Goal: Task Accomplishment & Management: Complete application form

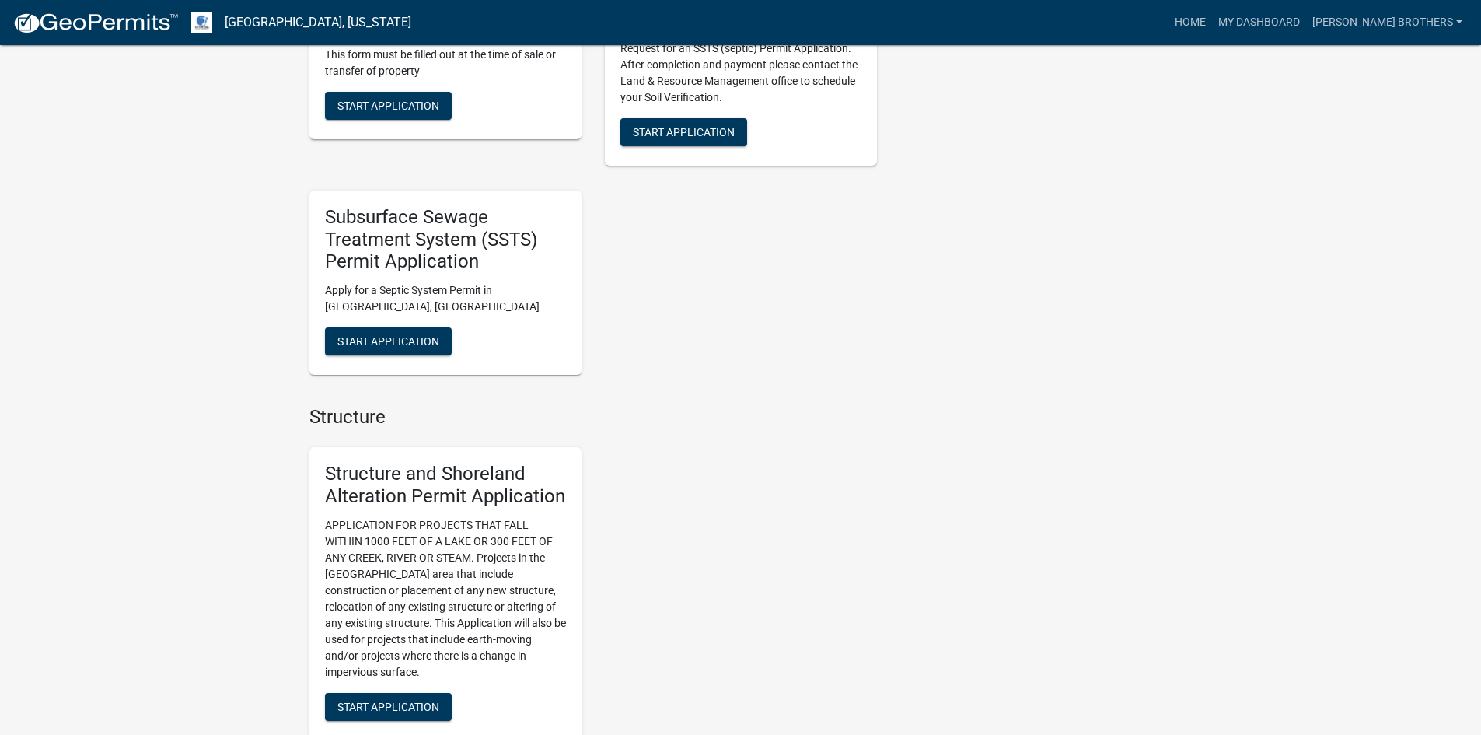
scroll to position [1088, 0]
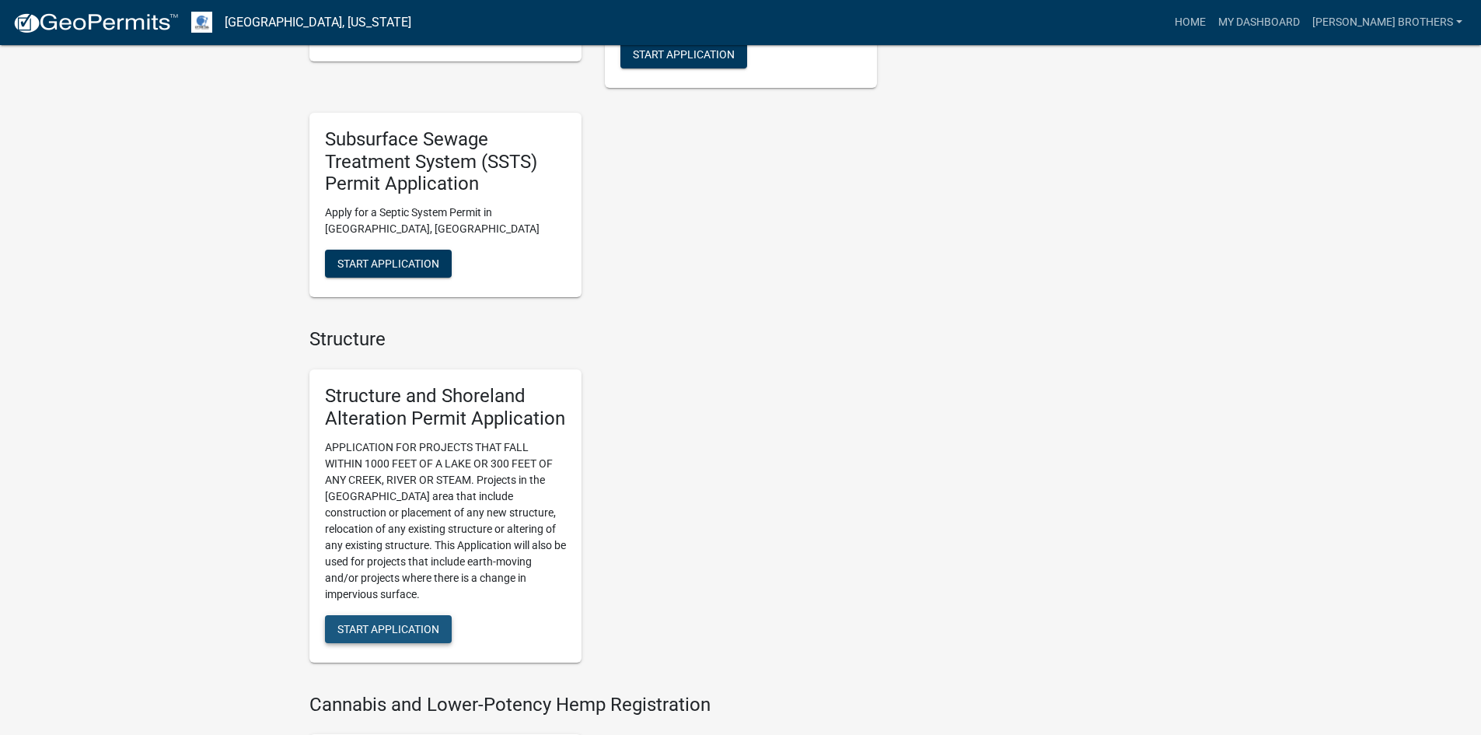
click at [359, 622] on span "Start Application" at bounding box center [388, 628] width 102 height 12
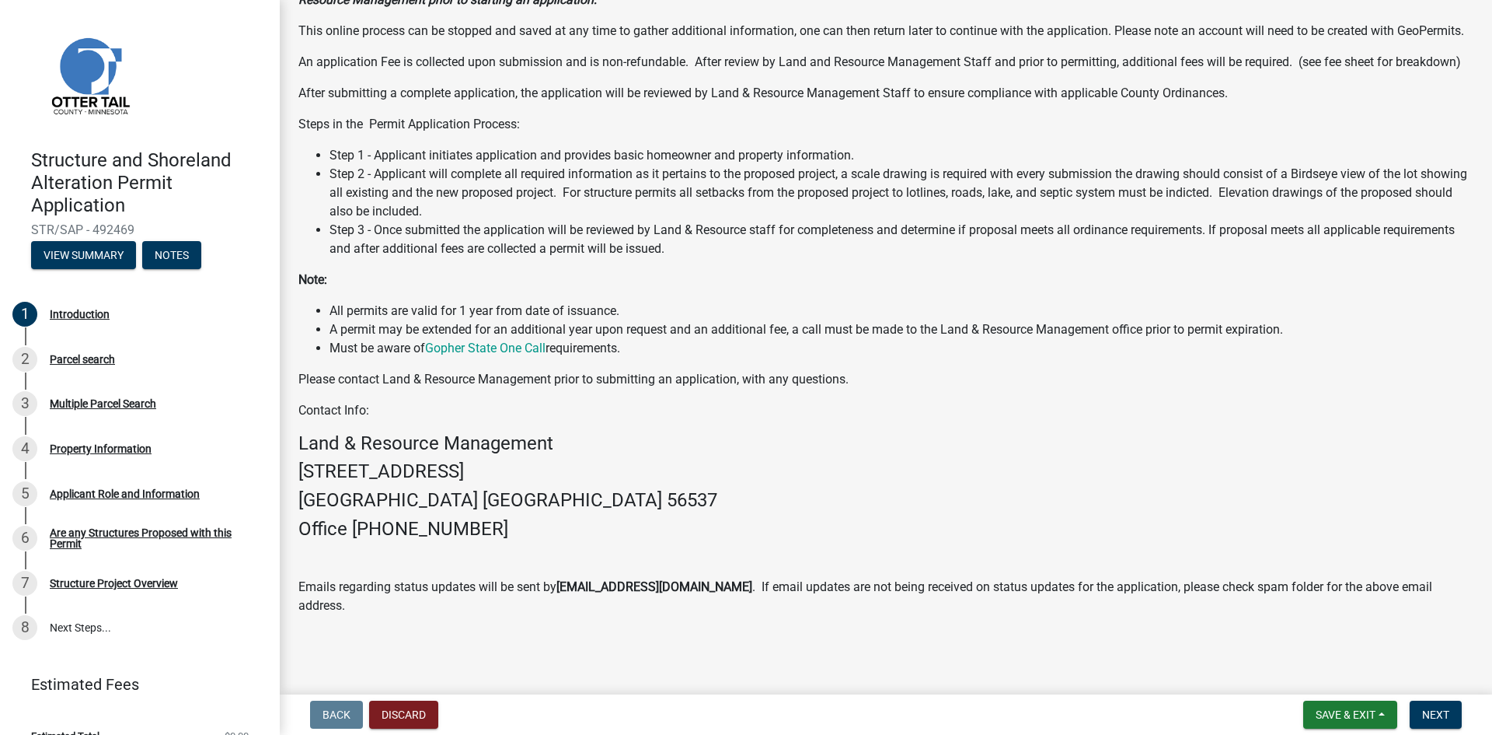
scroll to position [197, 0]
click at [1454, 713] on button "Next" at bounding box center [1436, 714] width 52 height 28
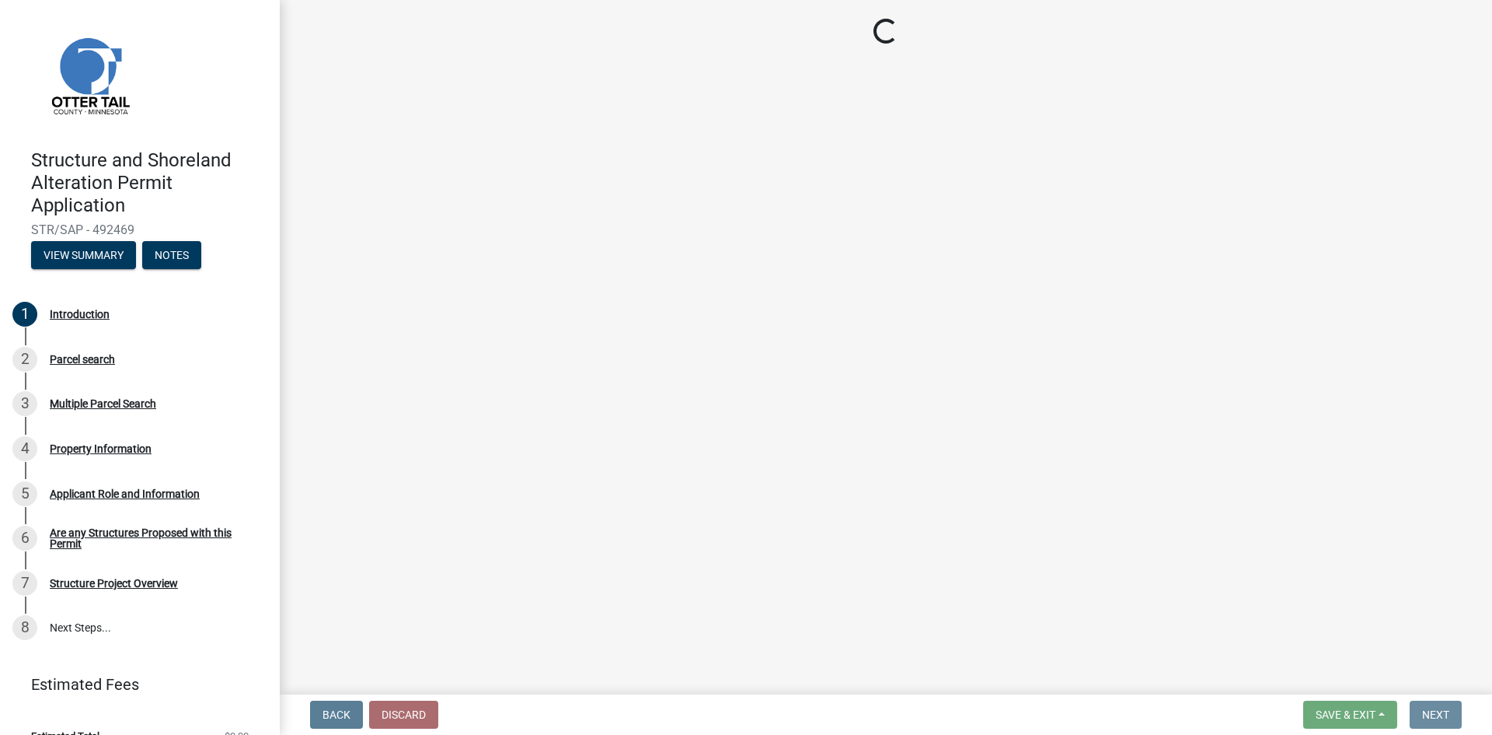
scroll to position [0, 0]
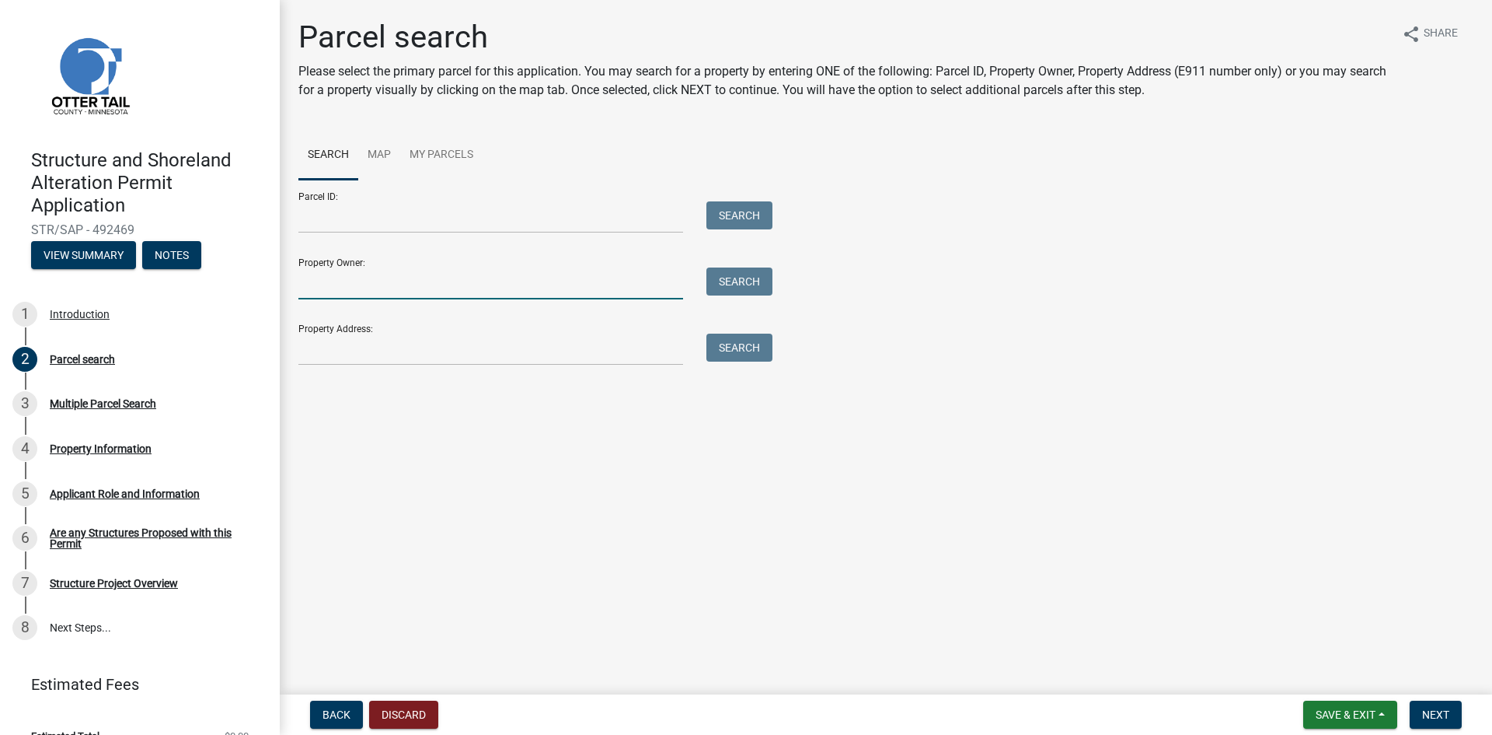
click at [410, 269] on input "Property Owner:" at bounding box center [490, 283] width 385 height 32
type input "[PERSON_NAME]"
click at [726, 282] on button "Search" at bounding box center [740, 281] width 66 height 28
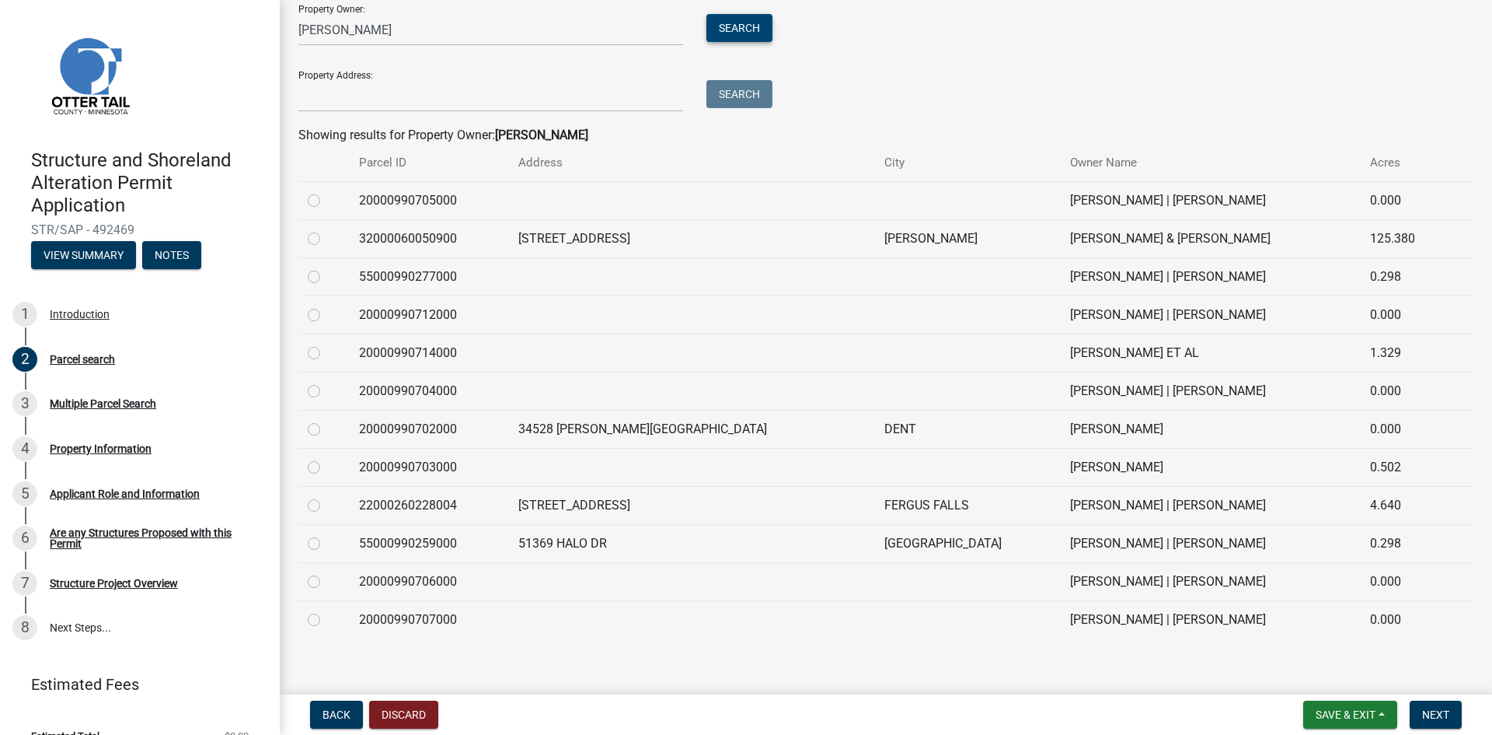
scroll to position [264, 0]
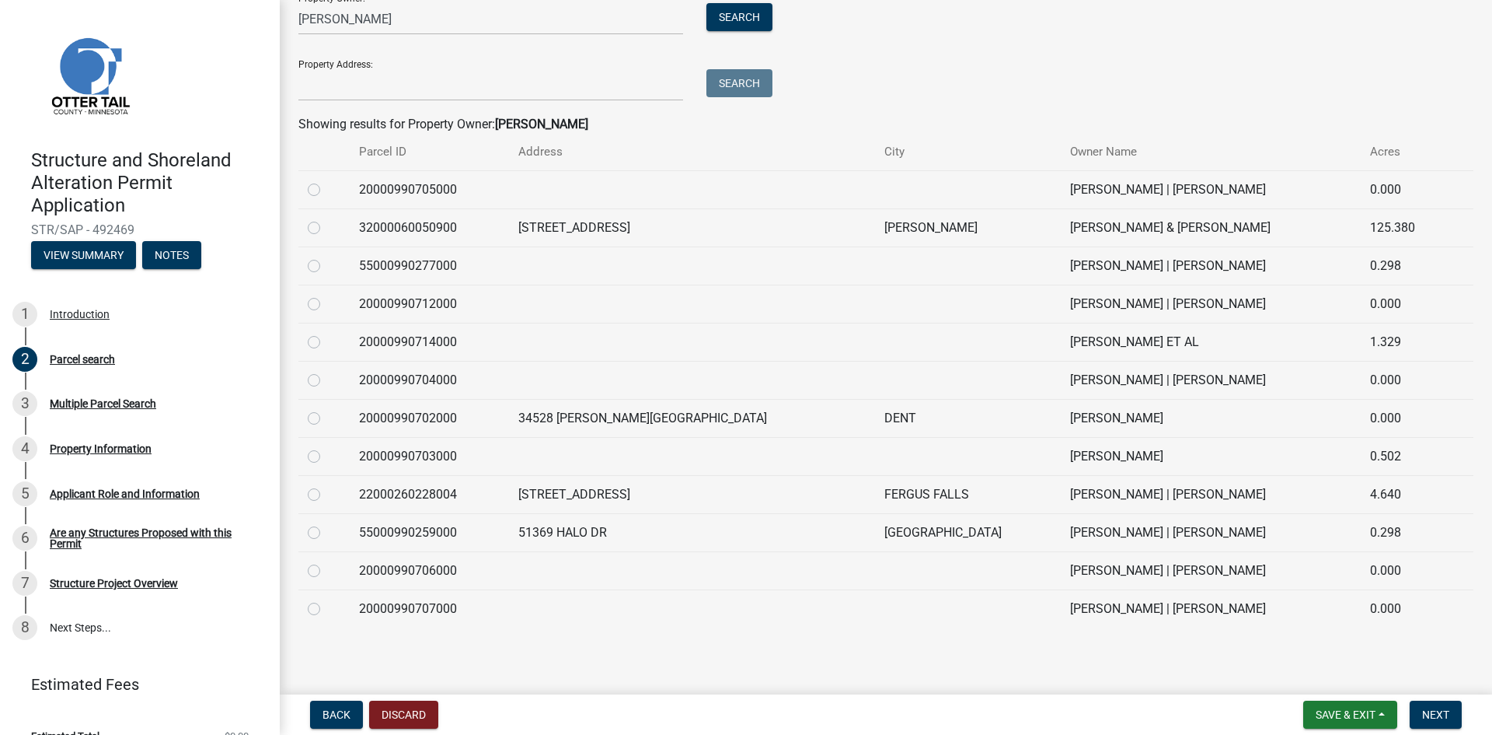
click at [326, 409] on label at bounding box center [326, 409] width 0 height 0
click at [326, 418] on input "radio" at bounding box center [331, 414] width 10 height 10
radio input "true"
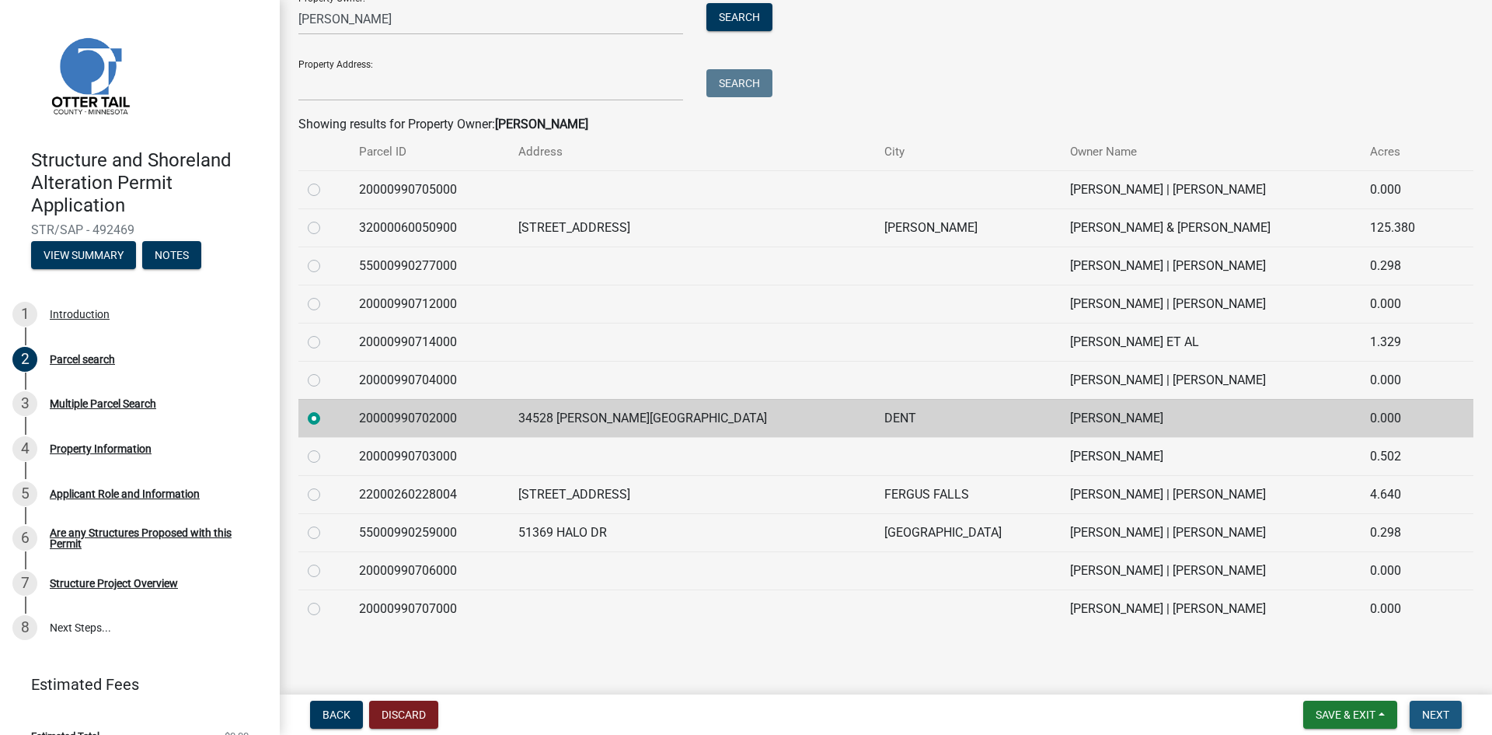
click at [1453, 713] on button "Next" at bounding box center [1436, 714] width 52 height 28
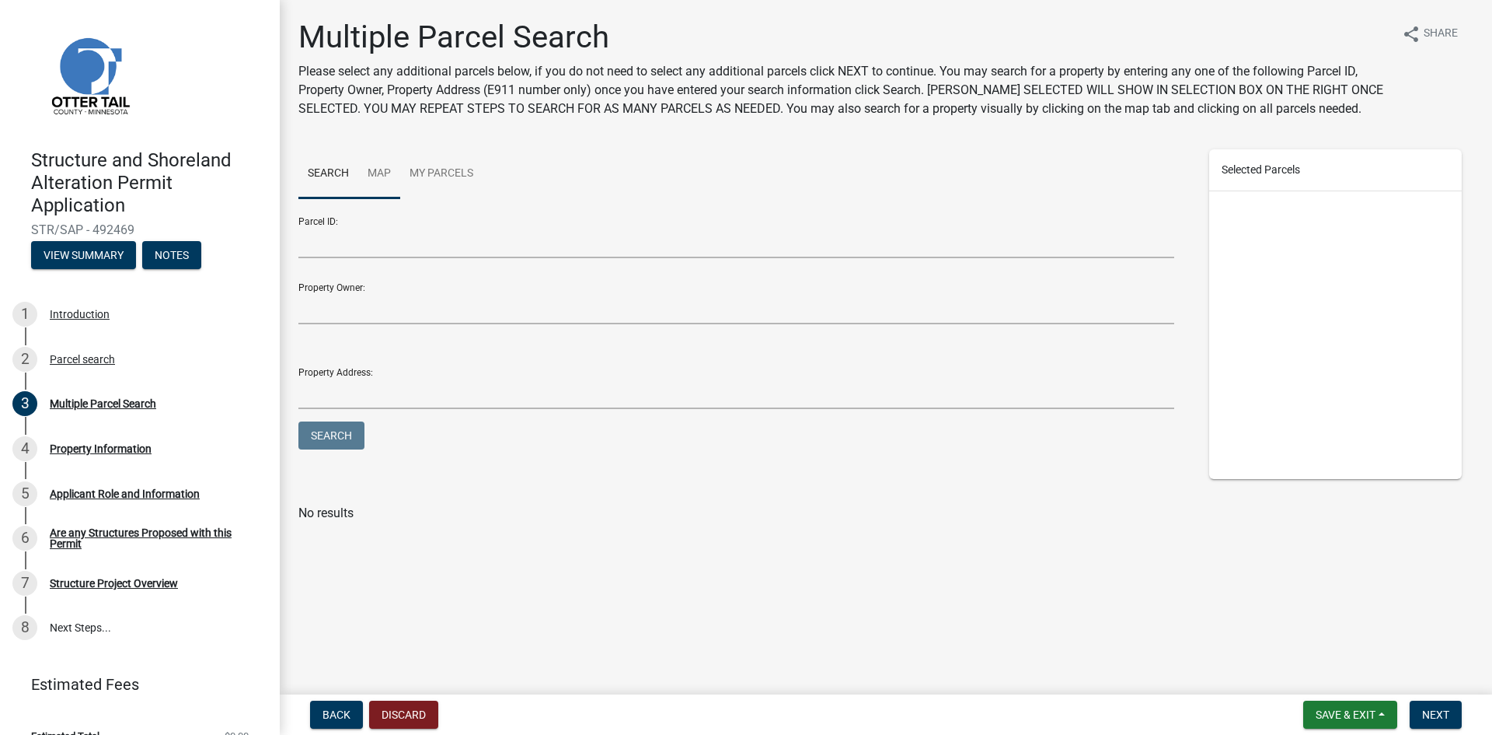
click at [384, 168] on link "Map" at bounding box center [379, 174] width 42 height 50
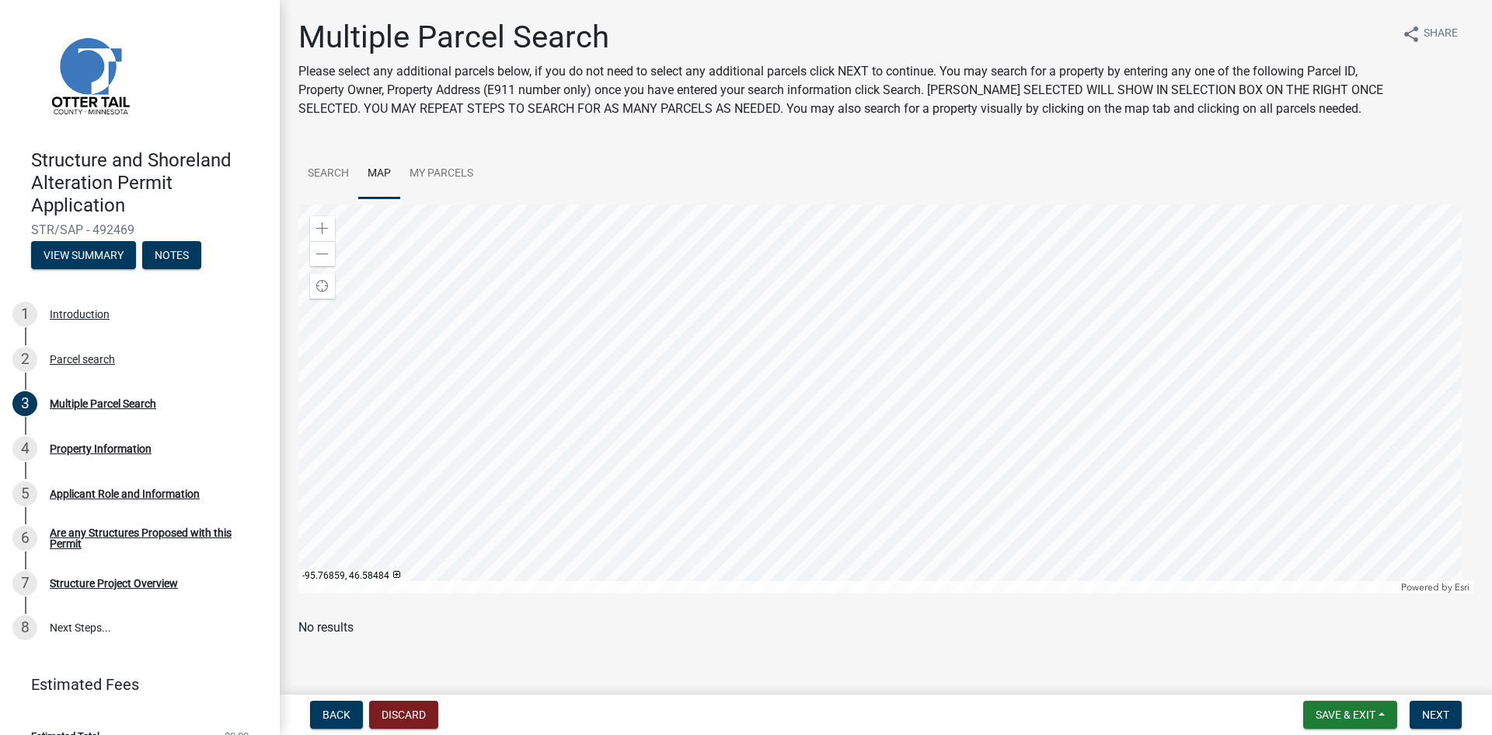
click at [1136, 339] on div at bounding box center [885, 398] width 1175 height 389
click at [865, 356] on div at bounding box center [885, 398] width 1175 height 389
click at [972, 473] on div at bounding box center [885, 398] width 1175 height 389
click at [1450, 715] on span "Next" at bounding box center [1435, 714] width 27 height 12
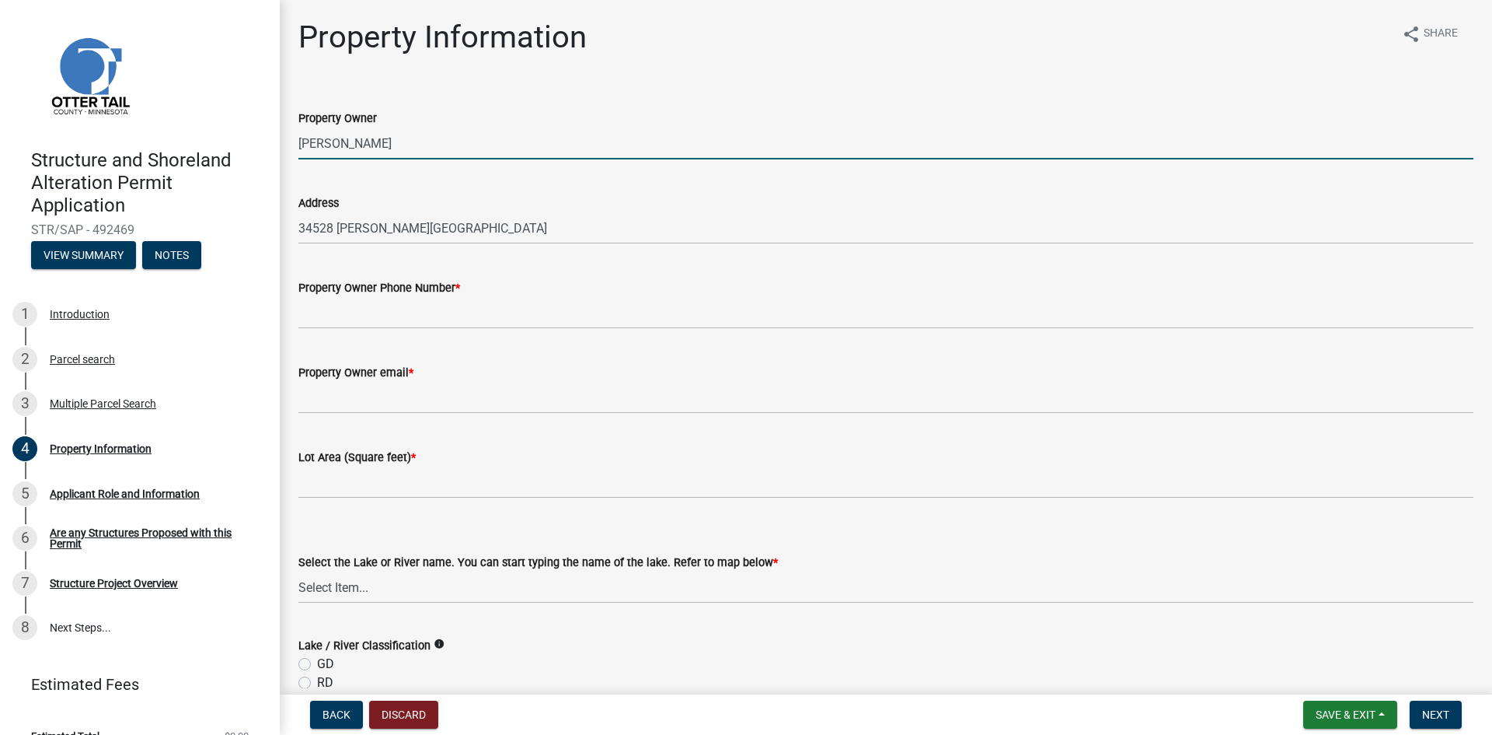
click at [299, 143] on input "[PERSON_NAME]" at bounding box center [885, 143] width 1175 height 32
type input "[PERSON_NAME] AND [PERSON_NAME]"
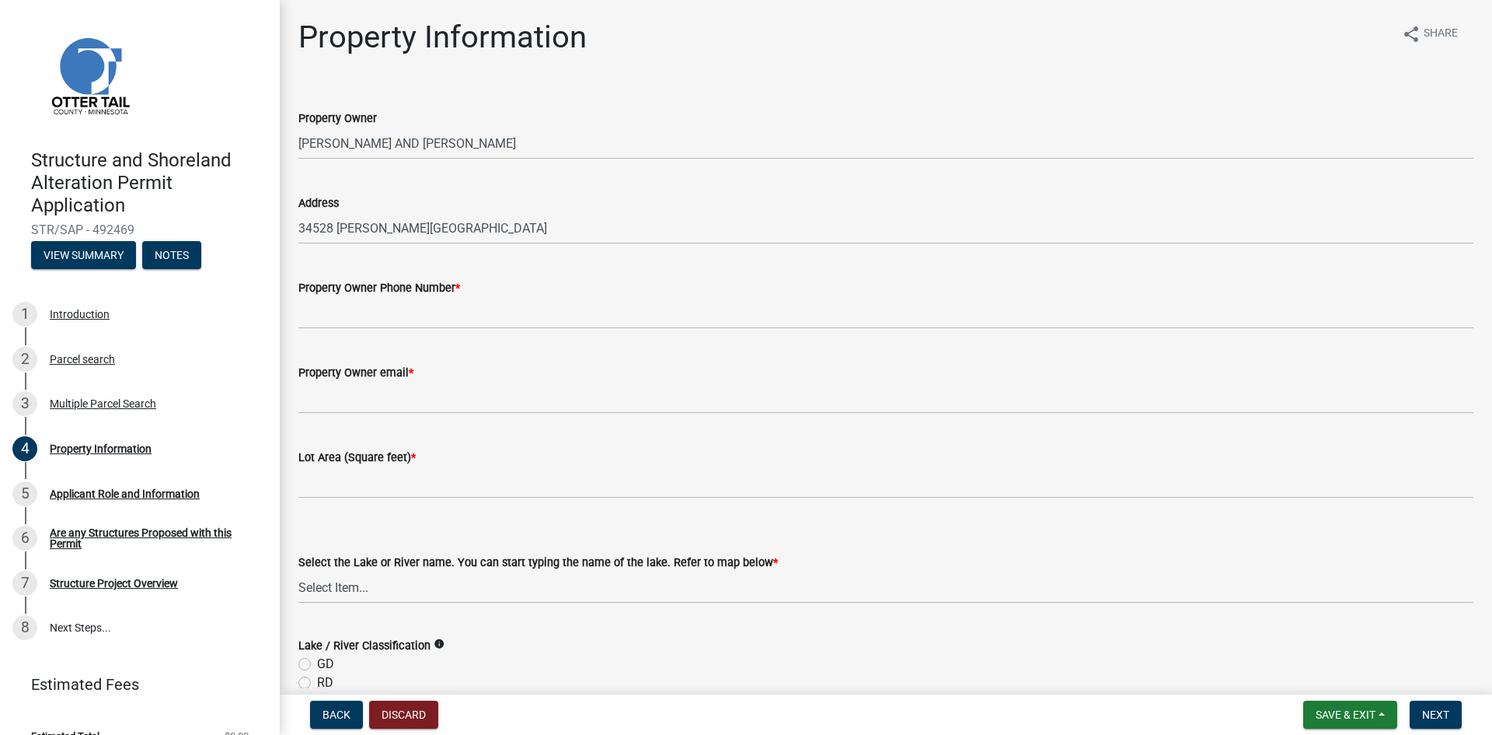
click at [907, 330] on wm-data-entity-input "Property Owner Phone Number *" at bounding box center [885, 299] width 1175 height 85
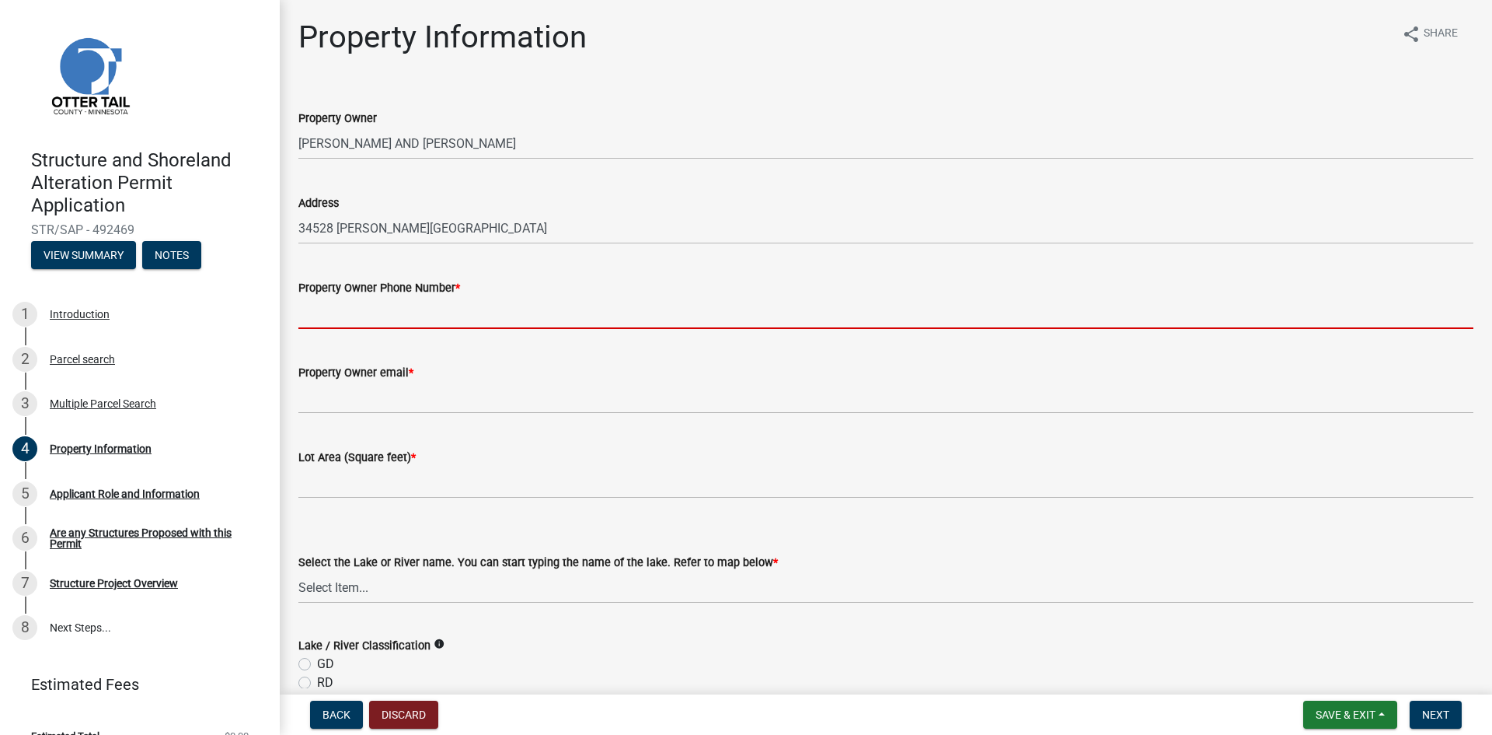
click at [343, 301] on input "Property Owner Phone Number *" at bounding box center [885, 313] width 1175 height 32
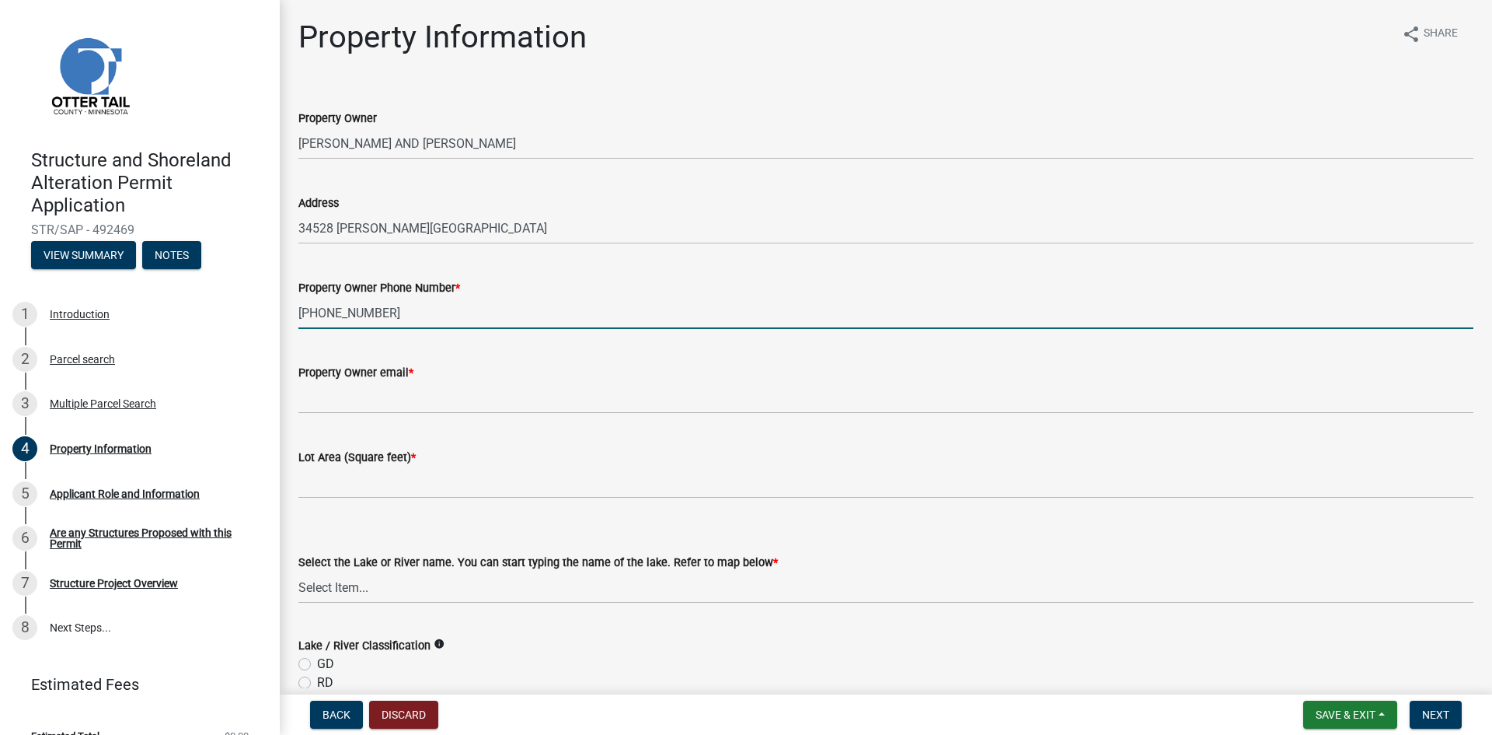
type input "[PHONE_NUMBER]"
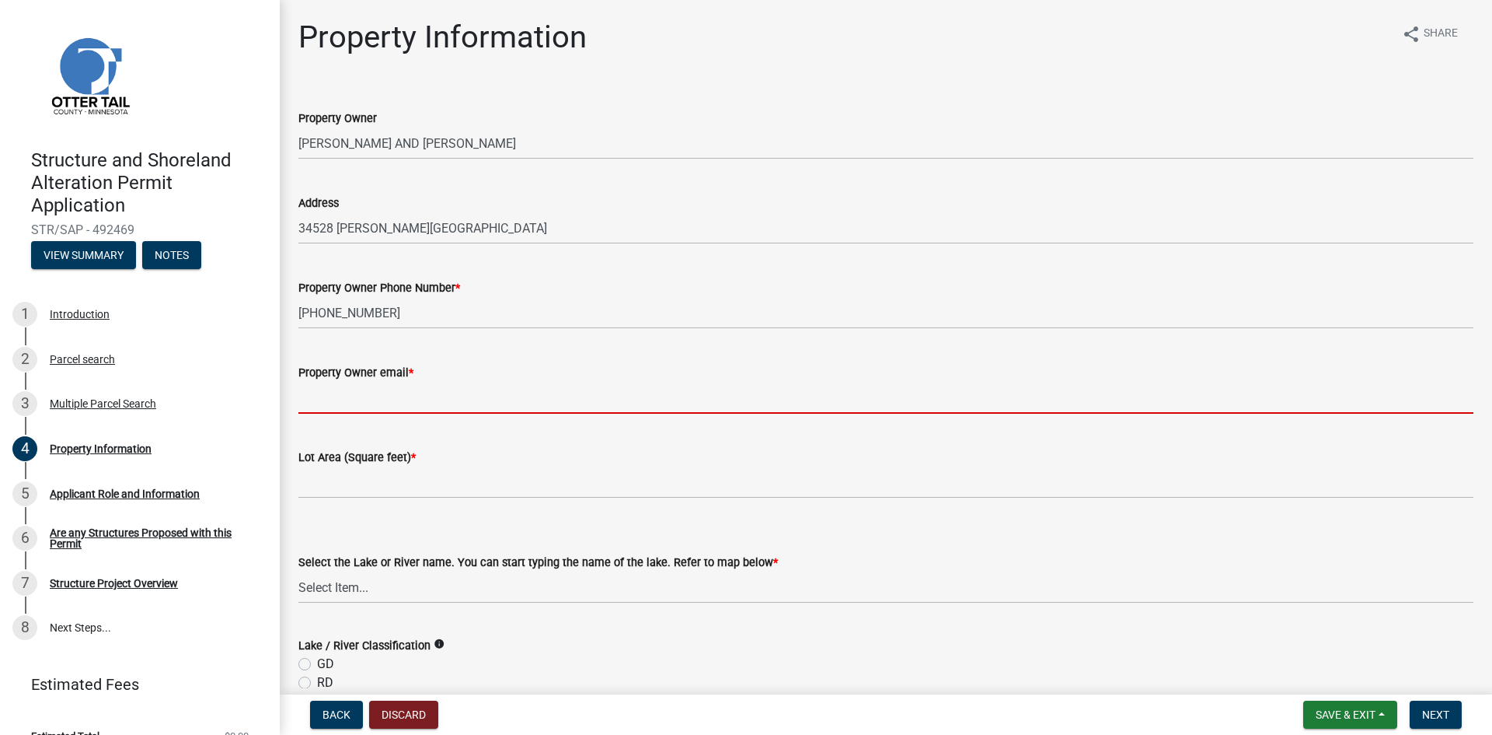
click at [314, 402] on input "Property Owner email *" at bounding box center [885, 398] width 1175 height 32
paste input "[PERSON_NAME] <[EMAIL_ADDRESS][DOMAIN_NAME]>"
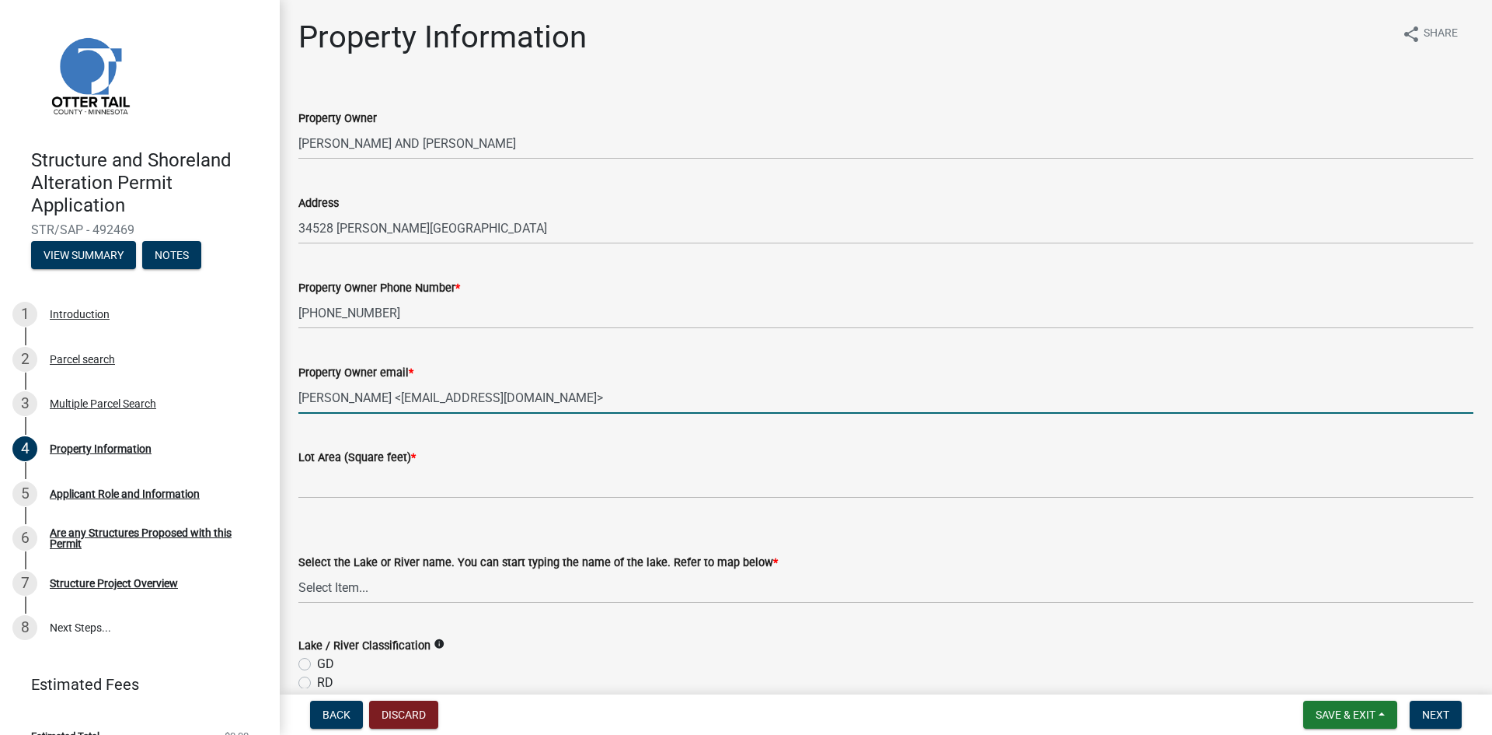
drag, startPoint x: 378, startPoint y: 396, endPoint x: 271, endPoint y: 383, distance: 108.0
click at [271, 383] on div "Structure and Shoreland Alteration Permit Application STR/SAP - 492469 View Sum…" at bounding box center [746, 367] width 1492 height 735
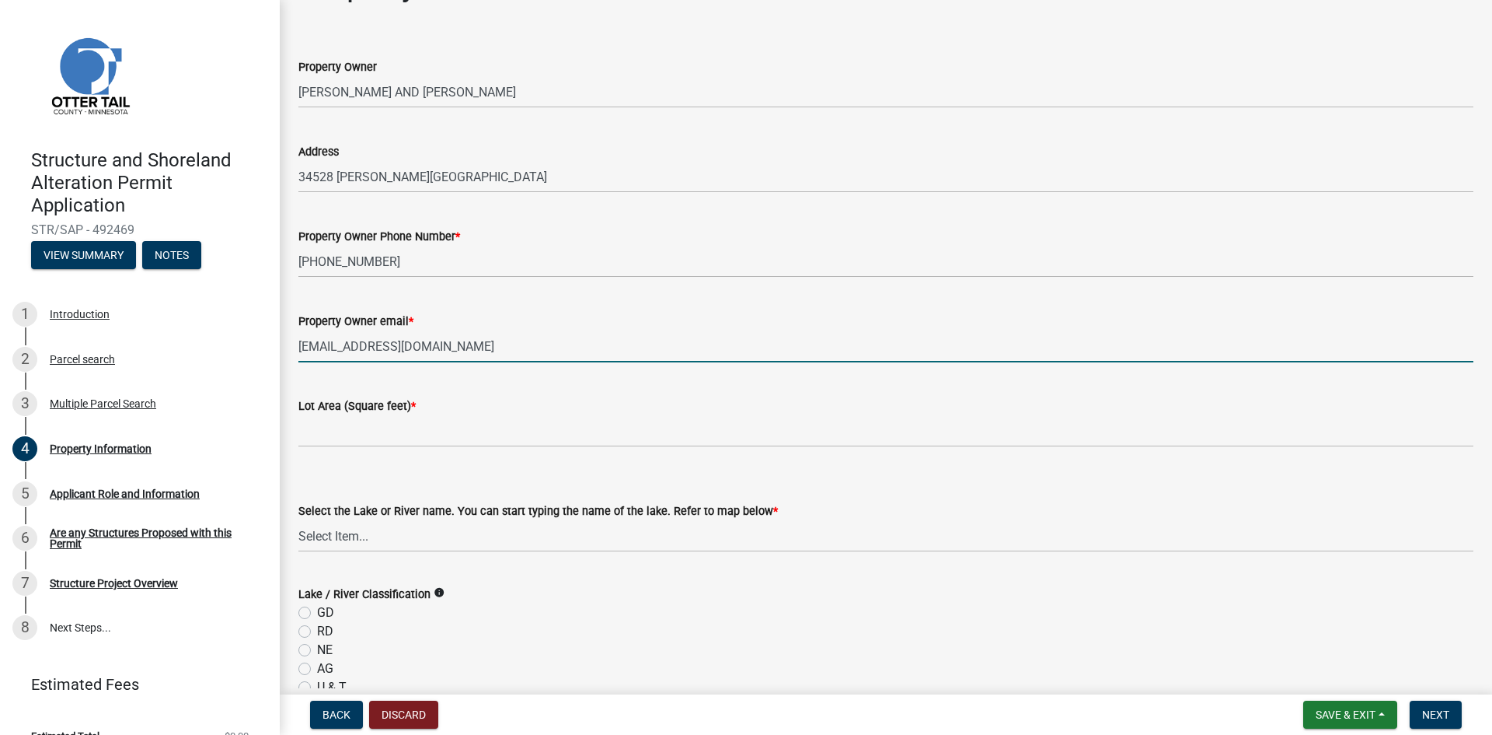
scroll to position [78, 0]
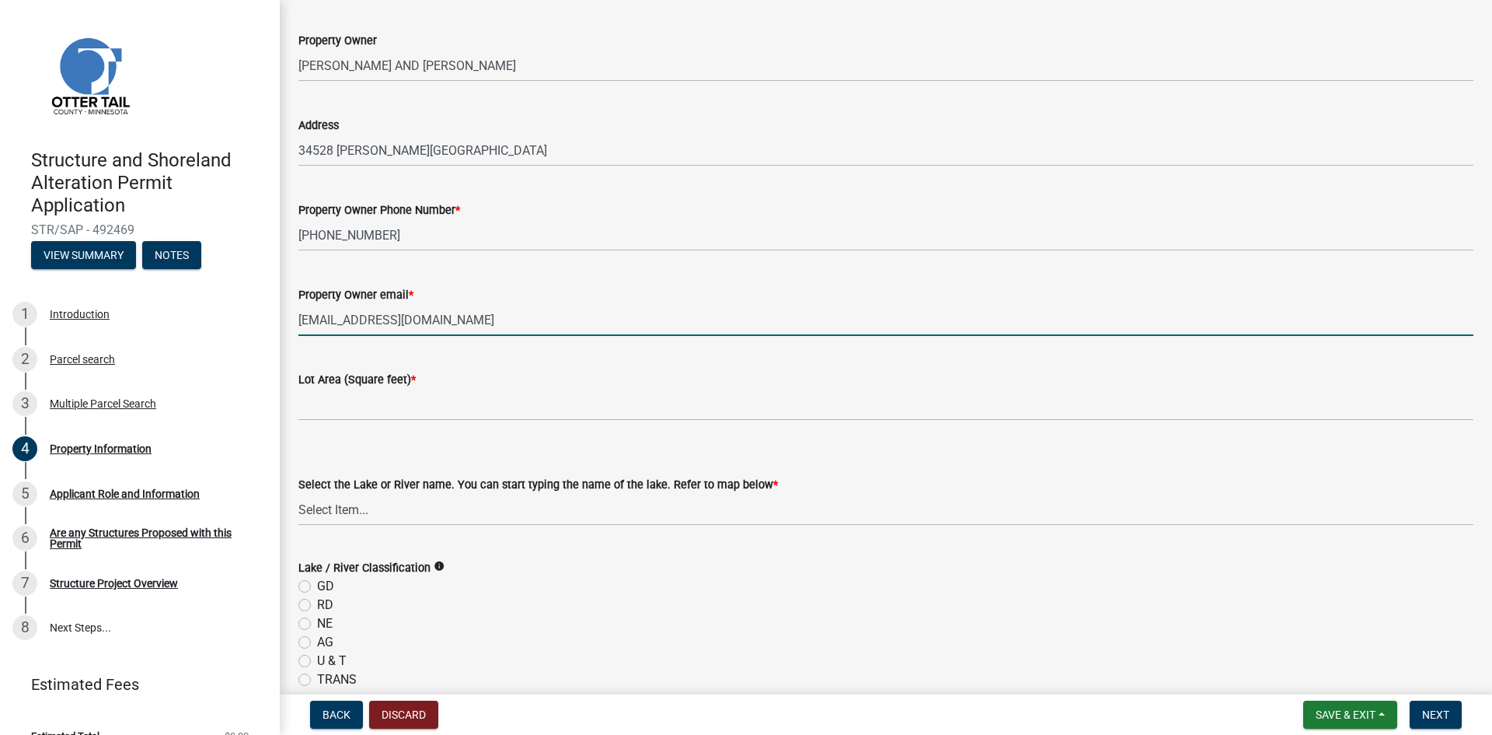
type input "[EMAIL_ADDRESS][DOMAIN_NAME]"
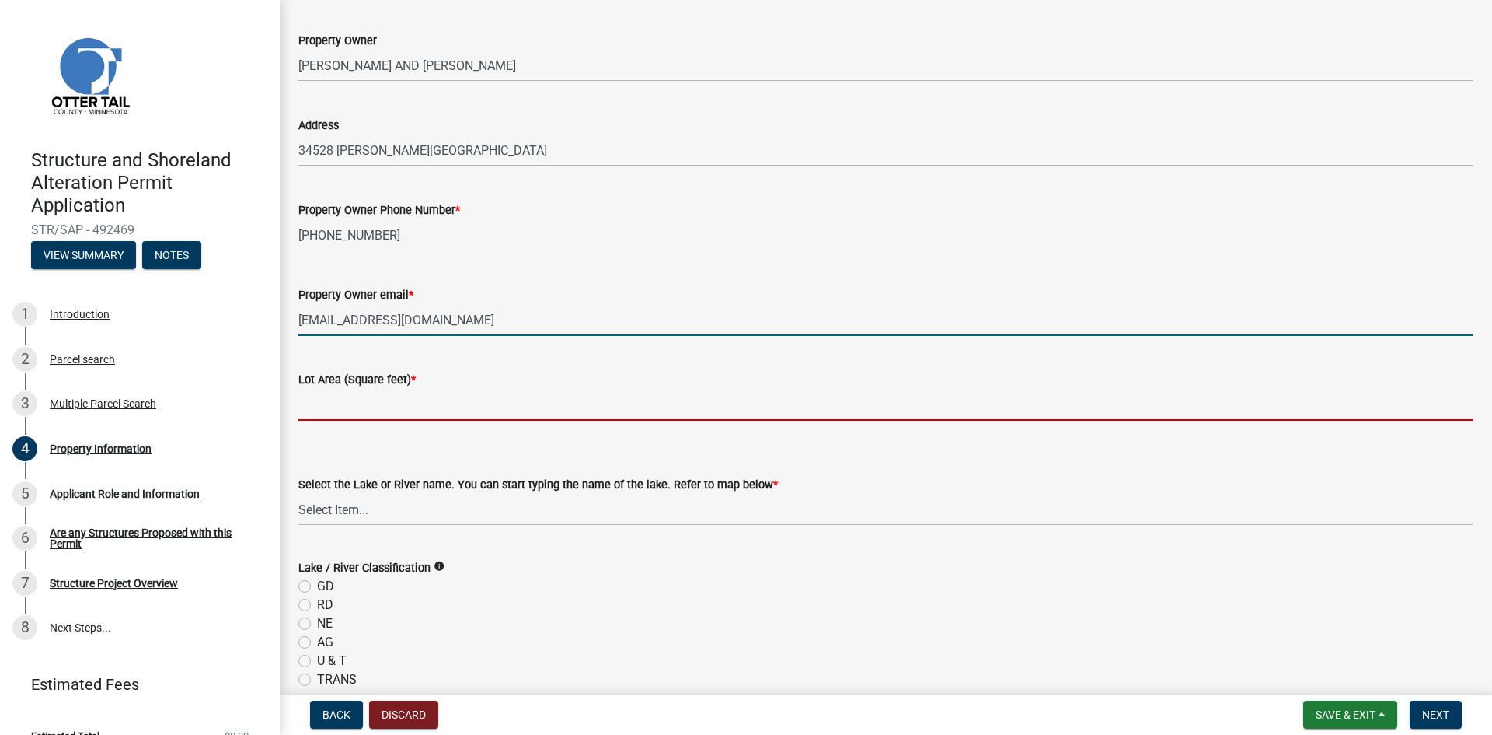
click at [360, 402] on input "text" at bounding box center [885, 405] width 1175 height 32
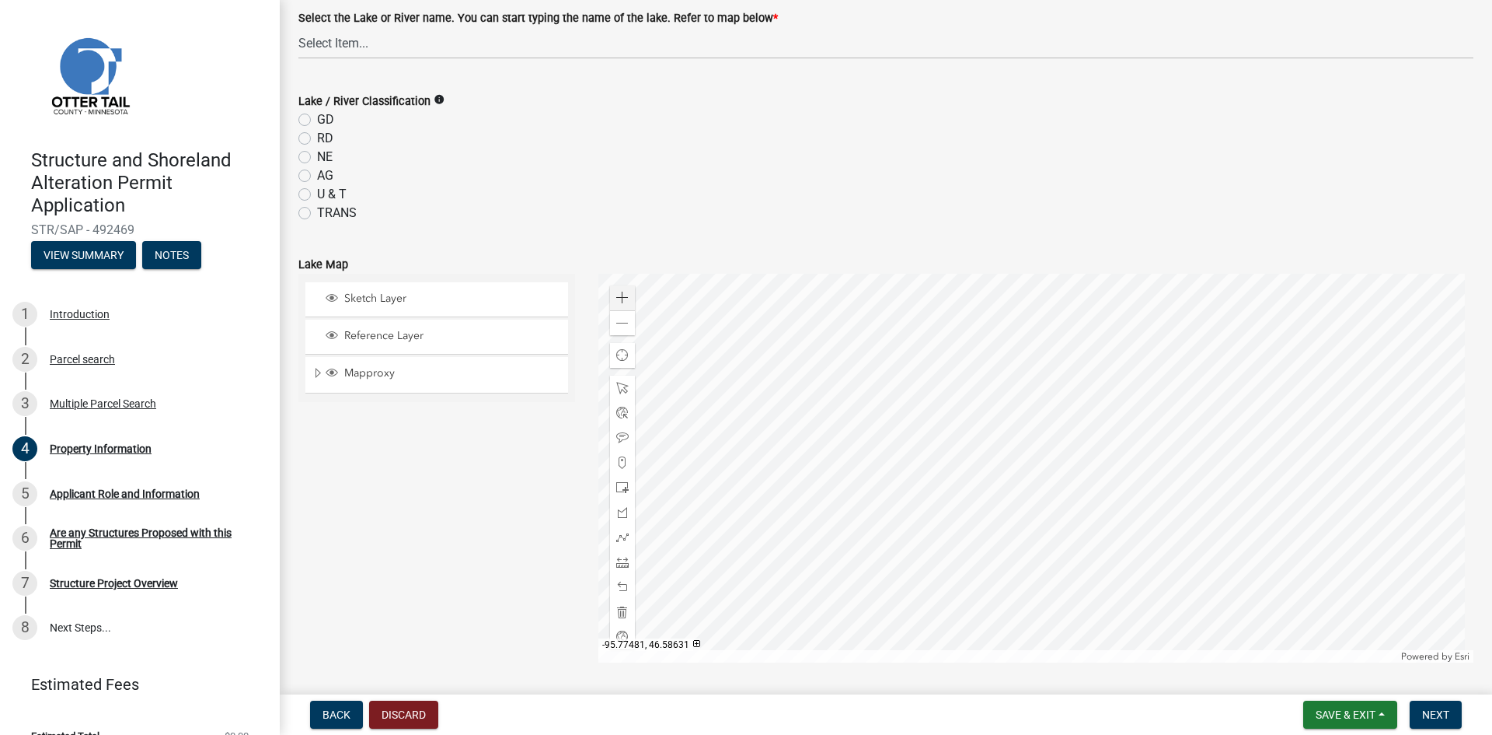
scroll to position [466, 0]
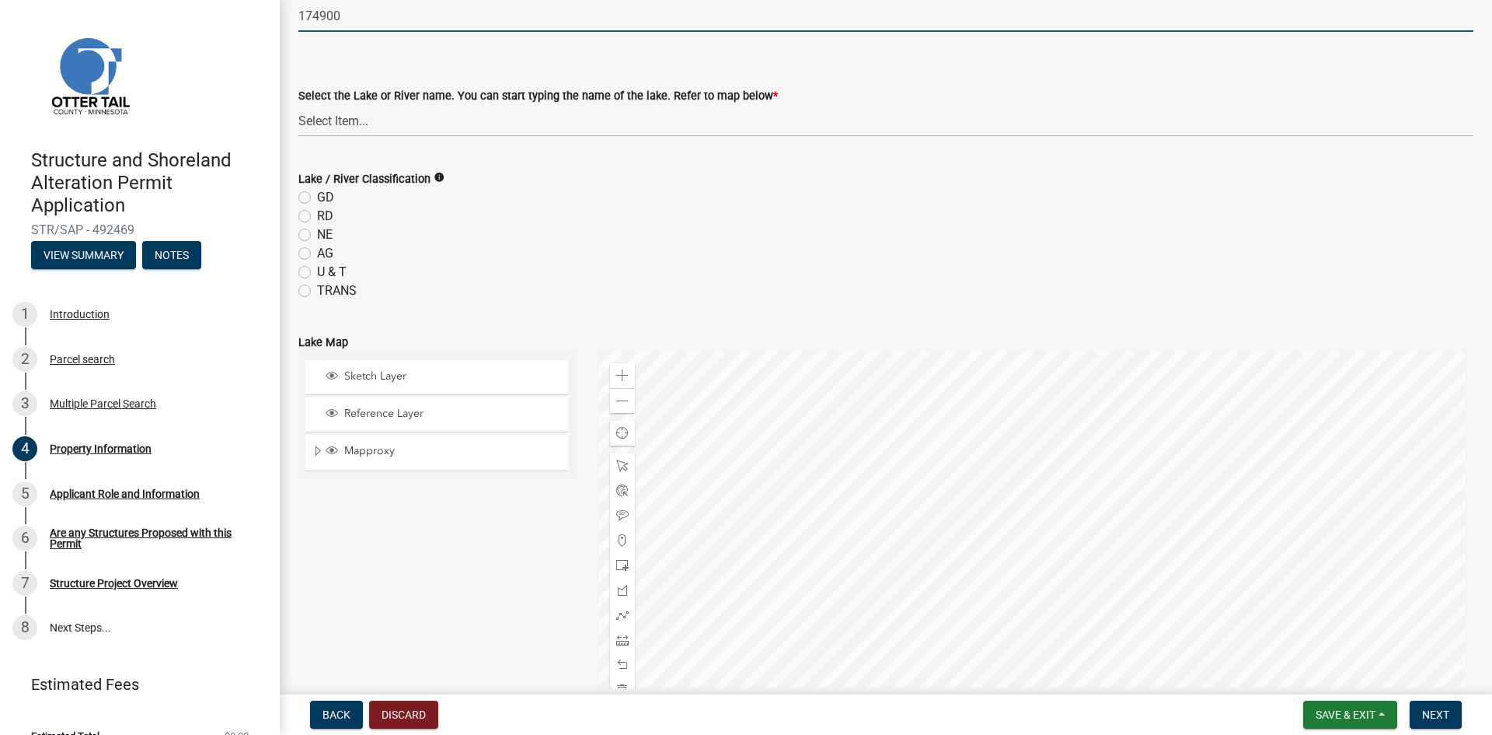
type input "174900"
click at [335, 123] on select "Select Item... None [PERSON_NAME] 56-031 [PERSON_NAME] 56-118 [PERSON_NAME] 56-…" at bounding box center [885, 121] width 1175 height 32
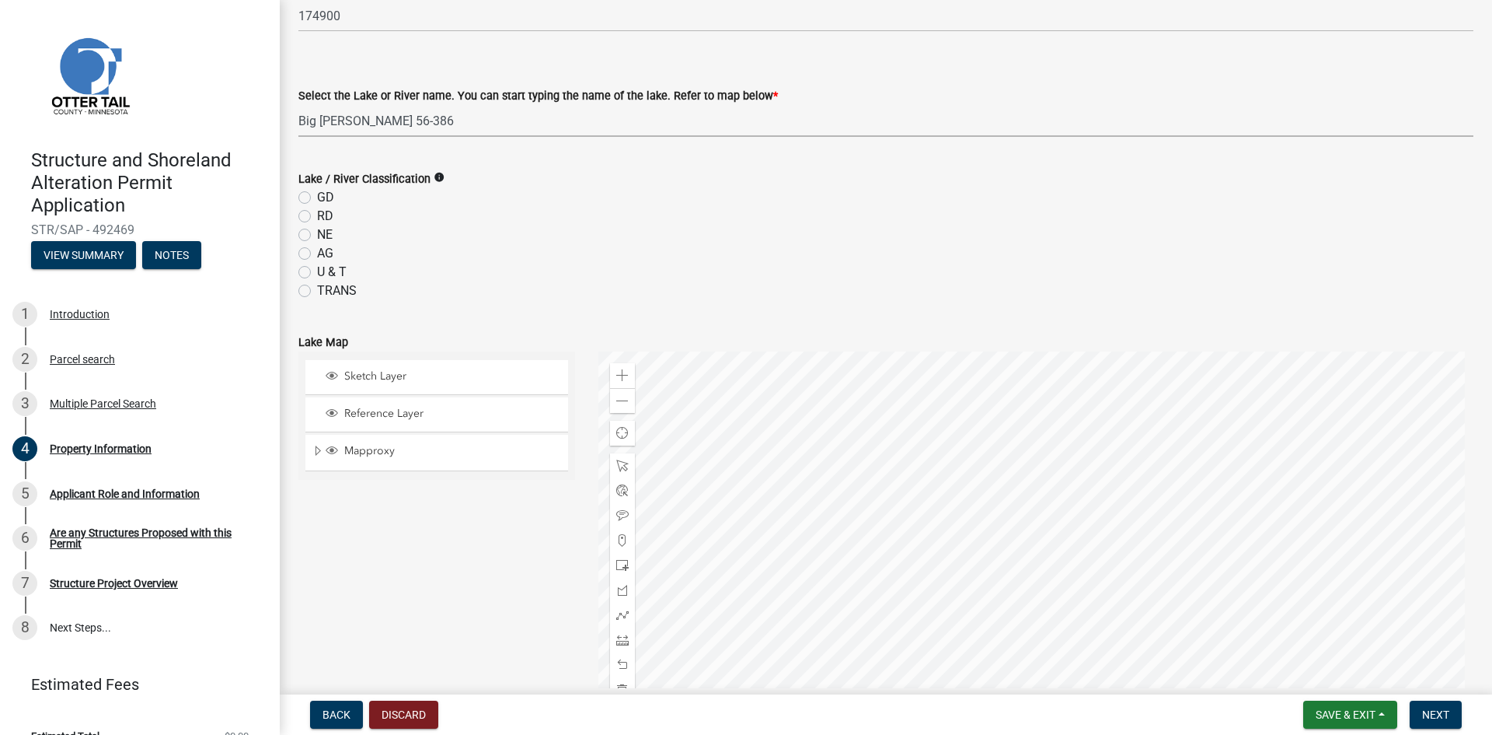
click at [298, 105] on select "Select Item... None [PERSON_NAME] 56-031 [PERSON_NAME] 56-118 [PERSON_NAME] 56-…" at bounding box center [885, 121] width 1175 height 32
select select "d4245f1a-cc75-47f8-9ec9-c6b67e61b1cb"
click at [317, 217] on label "RD" at bounding box center [325, 216] width 16 height 19
click at [317, 217] on input "RD" at bounding box center [322, 212] width 10 height 10
radio input "true"
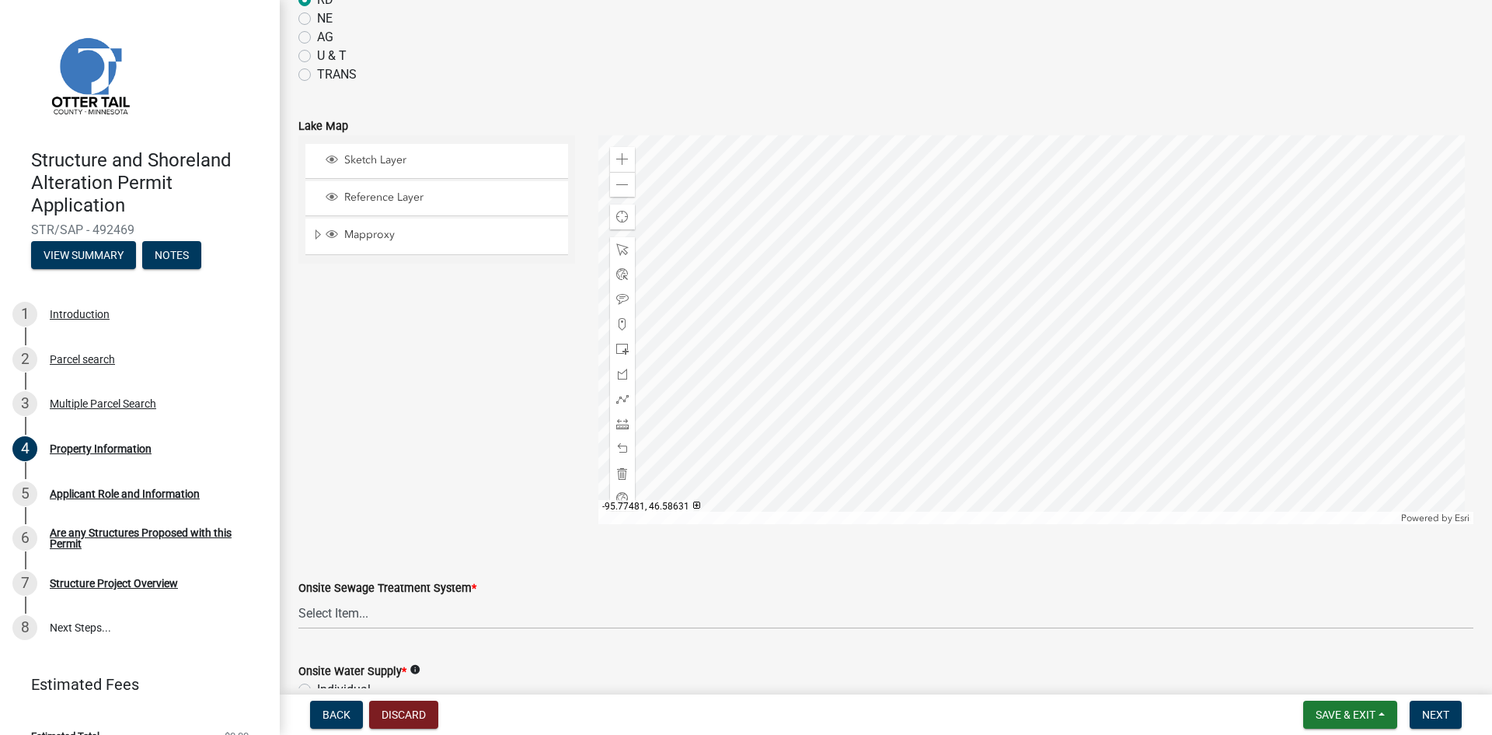
scroll to position [855, 0]
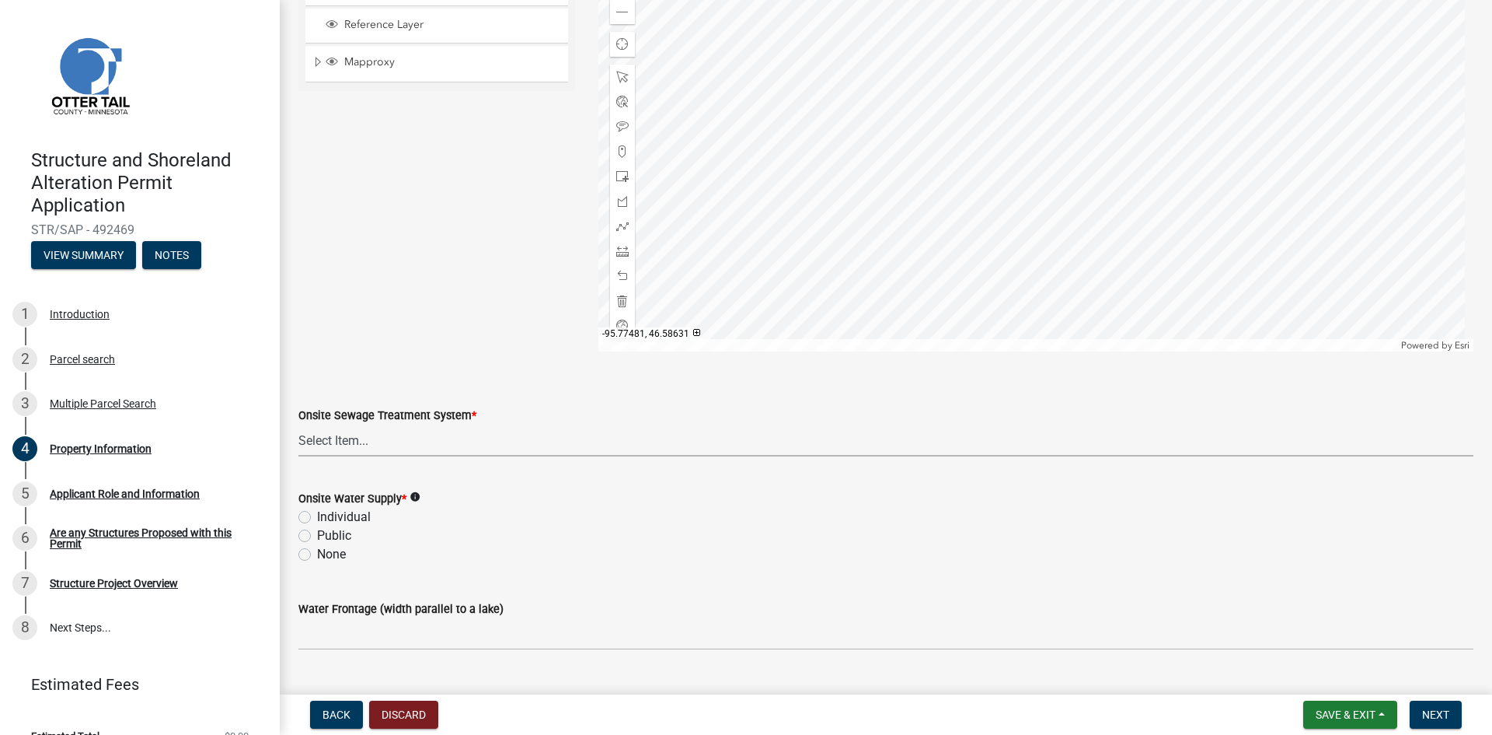
click at [333, 439] on select "Select Item... L&R Certificate of Compliance within 5yrs Compliance Inspection …" at bounding box center [885, 440] width 1175 height 32
click at [298, 424] on select "Select Item... L&R Certificate of Compliance within 5yrs Compliance Inspection …" at bounding box center [885, 440] width 1175 height 32
select select "91995f90-6606-463b-bec3-c5862f147548"
click at [317, 515] on label "Individual" at bounding box center [344, 517] width 54 height 19
click at [317, 515] on input "Individual" at bounding box center [322, 513] width 10 height 10
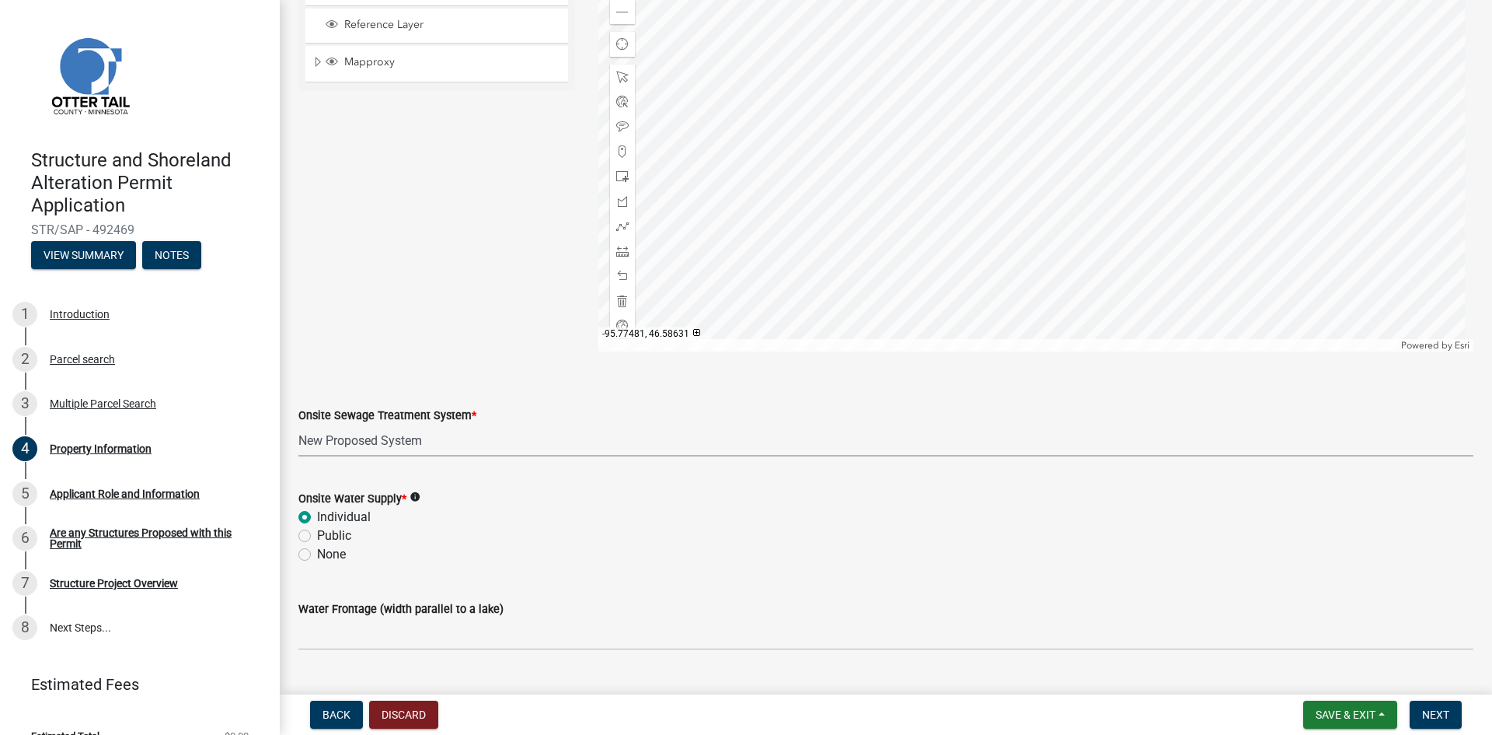
radio input "true"
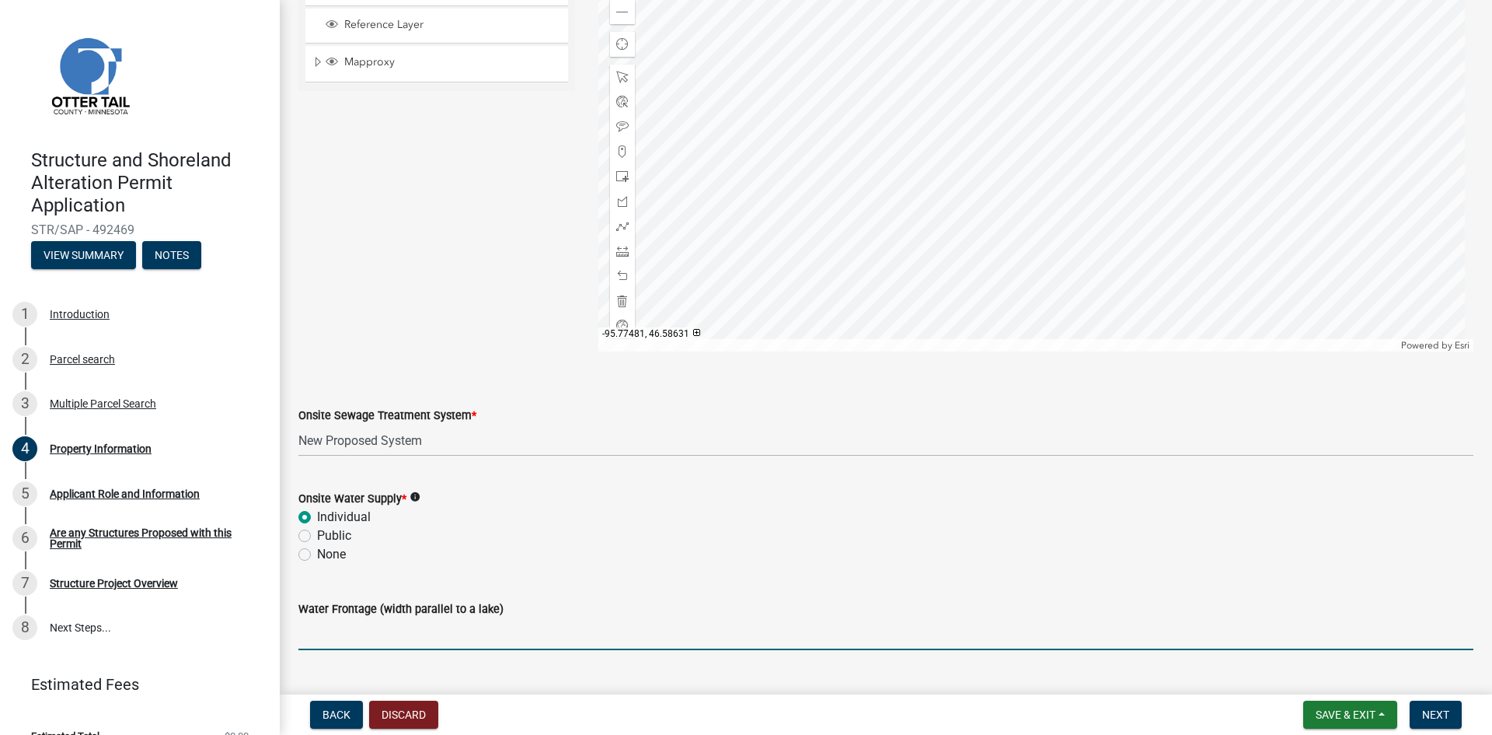
click at [309, 630] on input "Water Frontage (width parallel to a lake)" at bounding box center [885, 634] width 1175 height 32
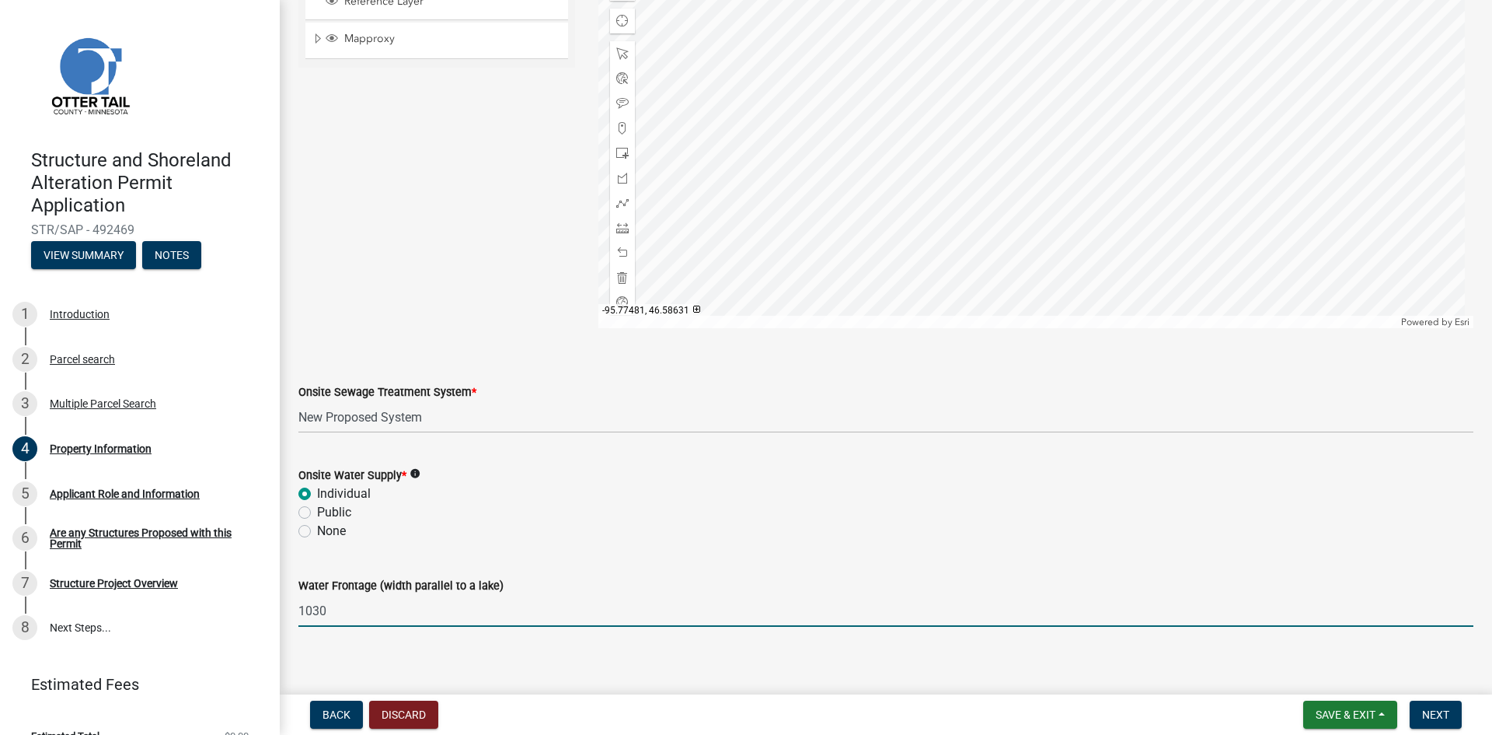
scroll to position [890, 0]
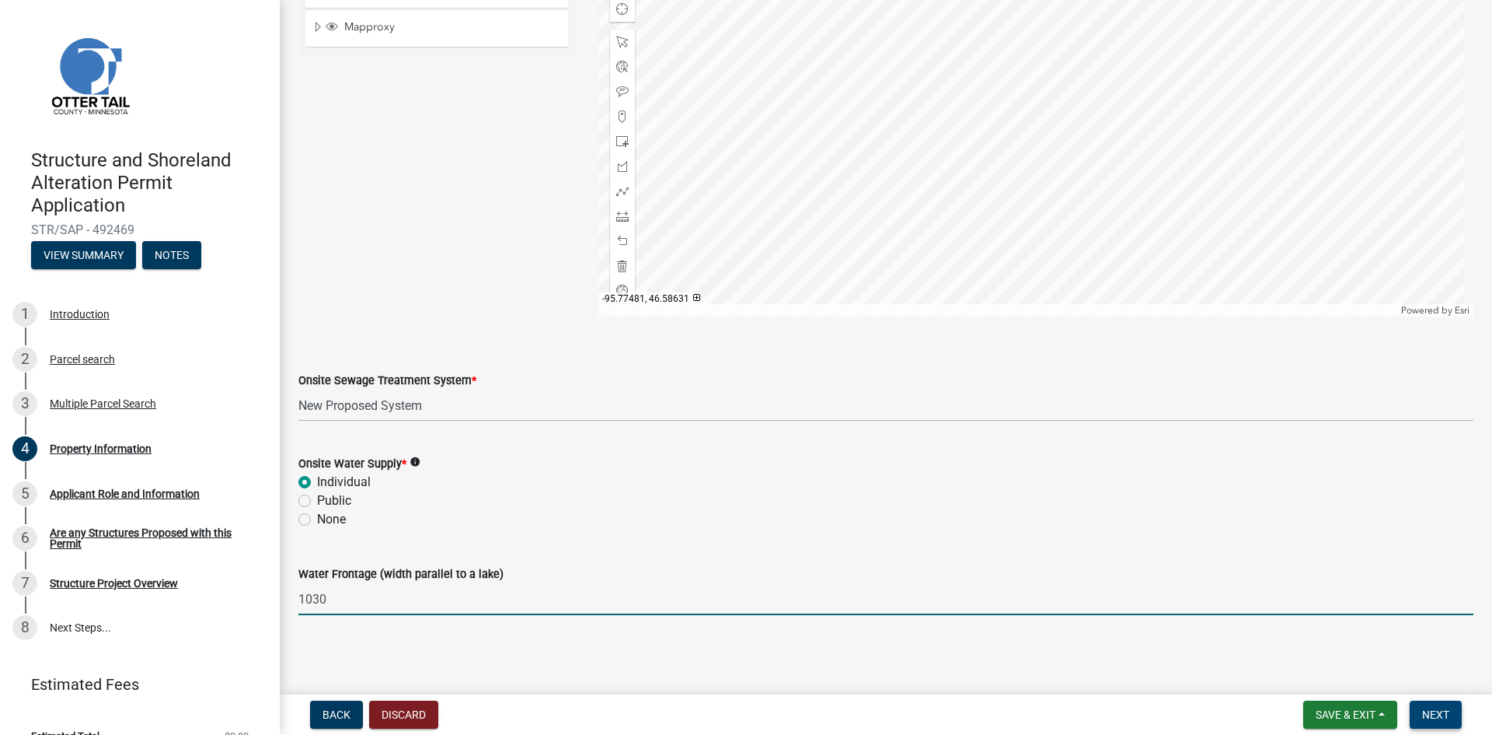
type input "1030"
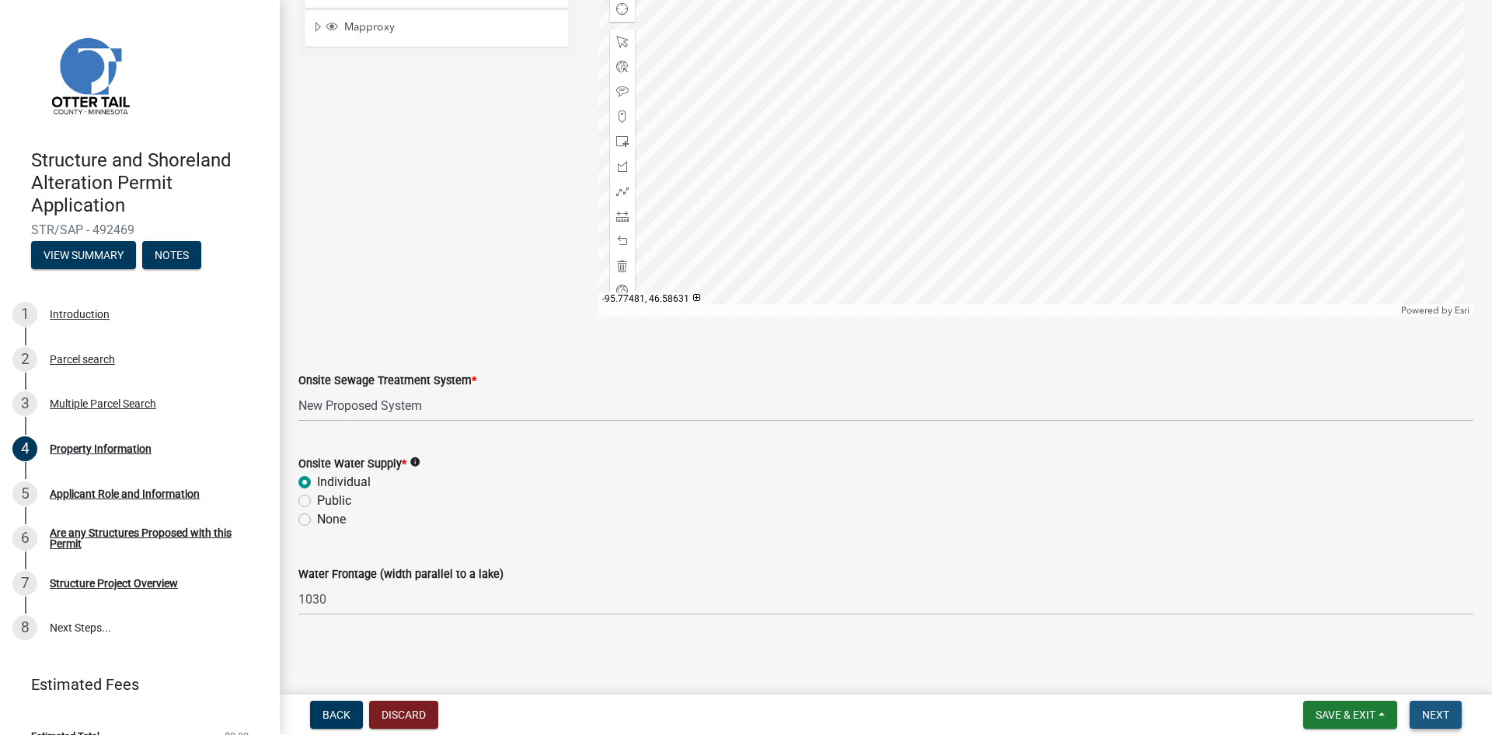
click at [1443, 716] on span "Next" at bounding box center [1435, 714] width 27 height 12
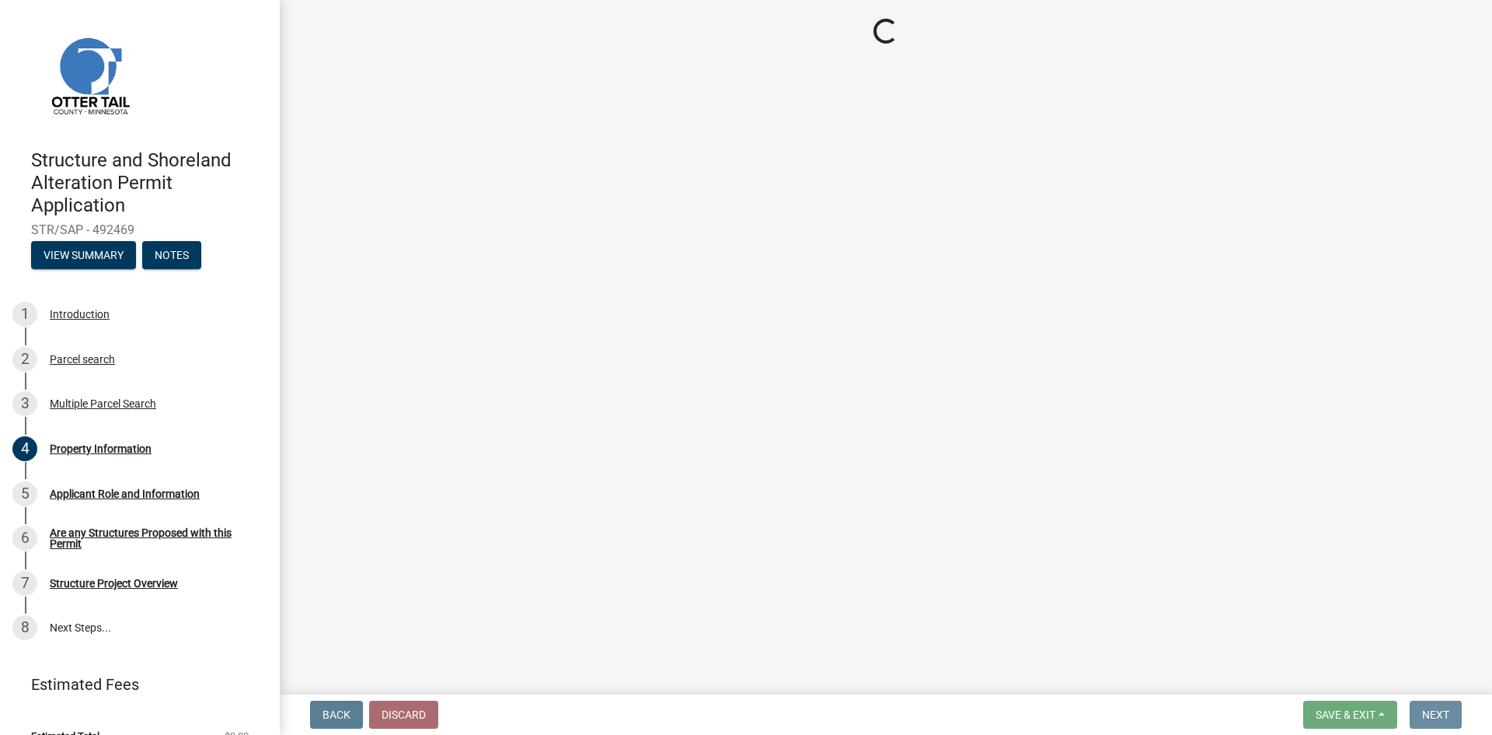
scroll to position [0, 0]
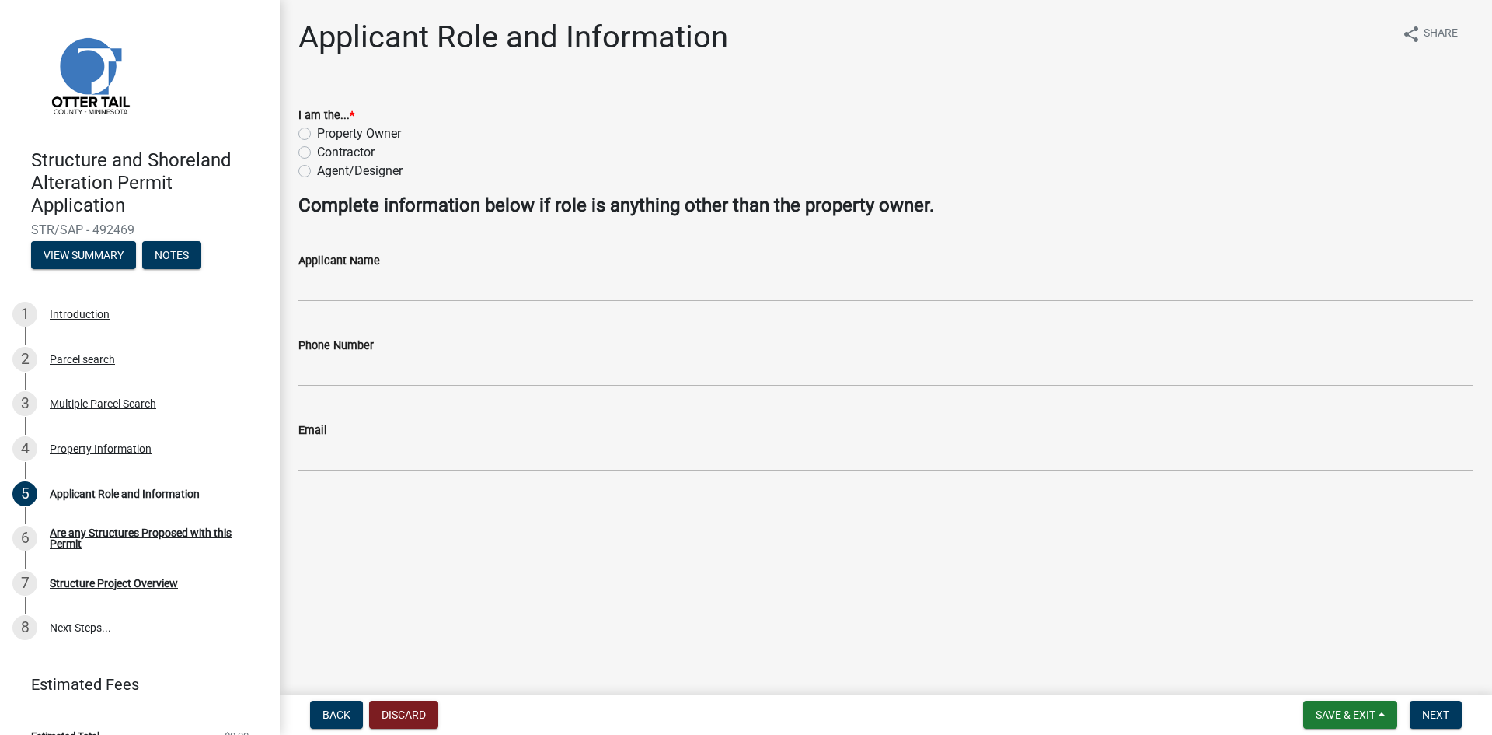
click at [317, 148] on label "Contractor" at bounding box center [346, 152] width 58 height 19
click at [317, 148] on input "Contractor" at bounding box center [322, 148] width 10 height 10
radio input "true"
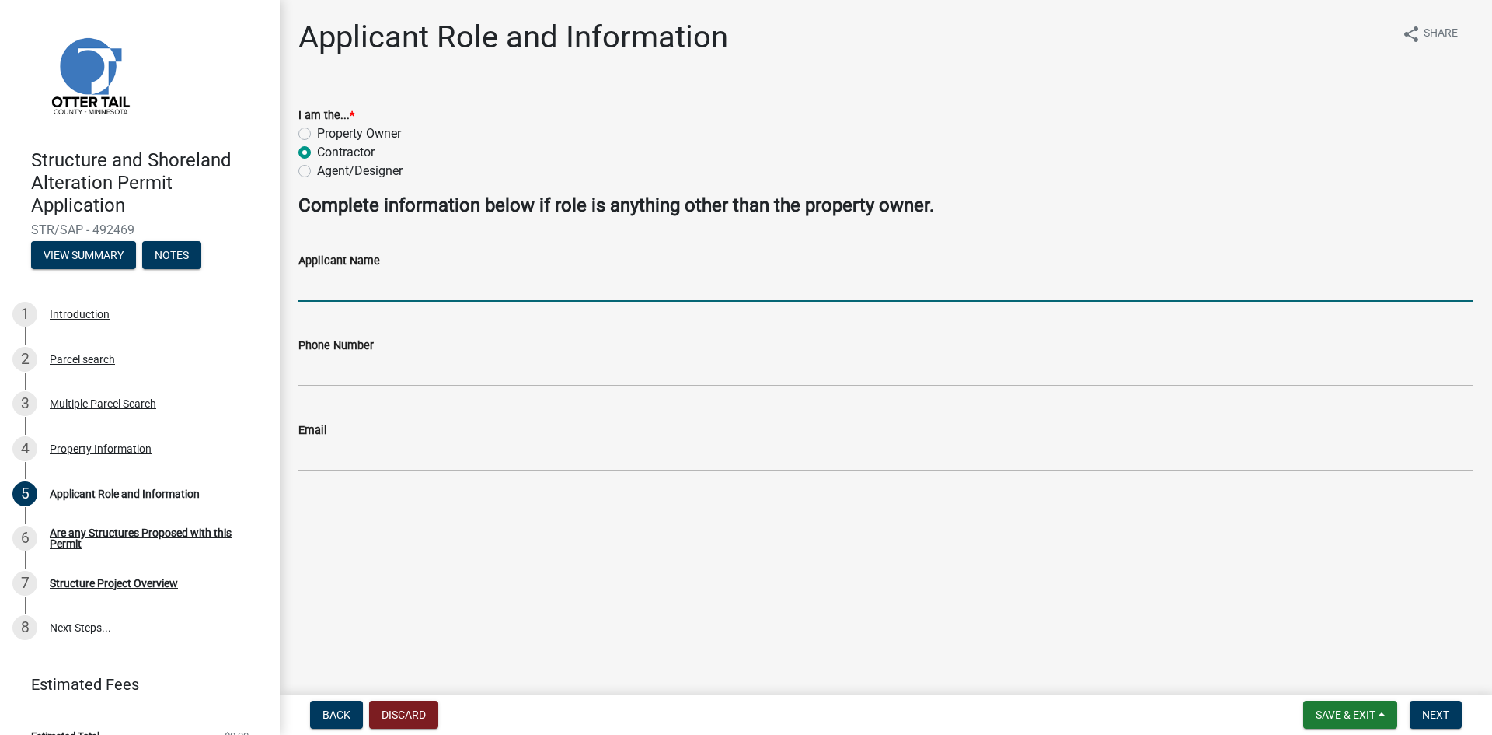
click at [322, 289] on input "Applicant Name" at bounding box center [885, 286] width 1175 height 32
type input "[PERSON_NAME]"
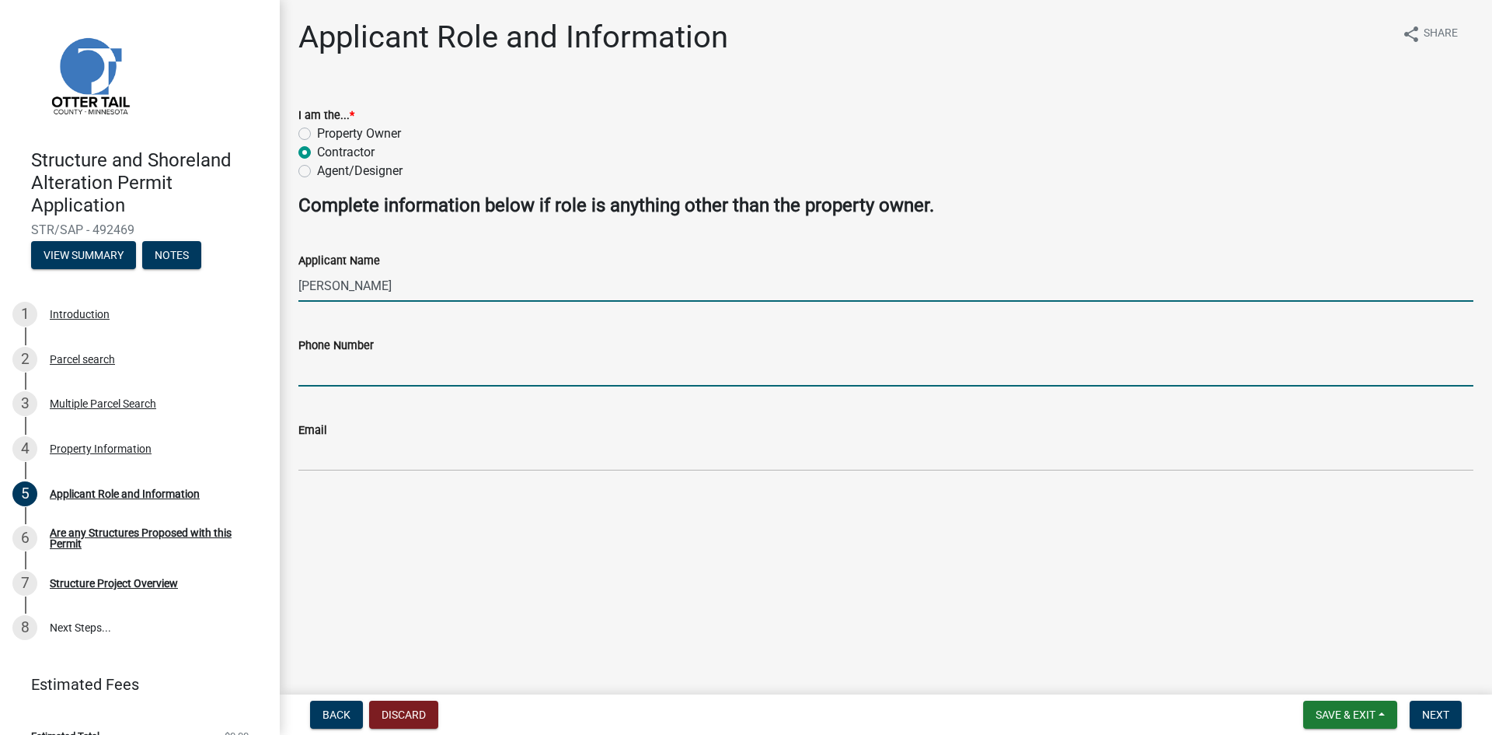
type input "7012352525"
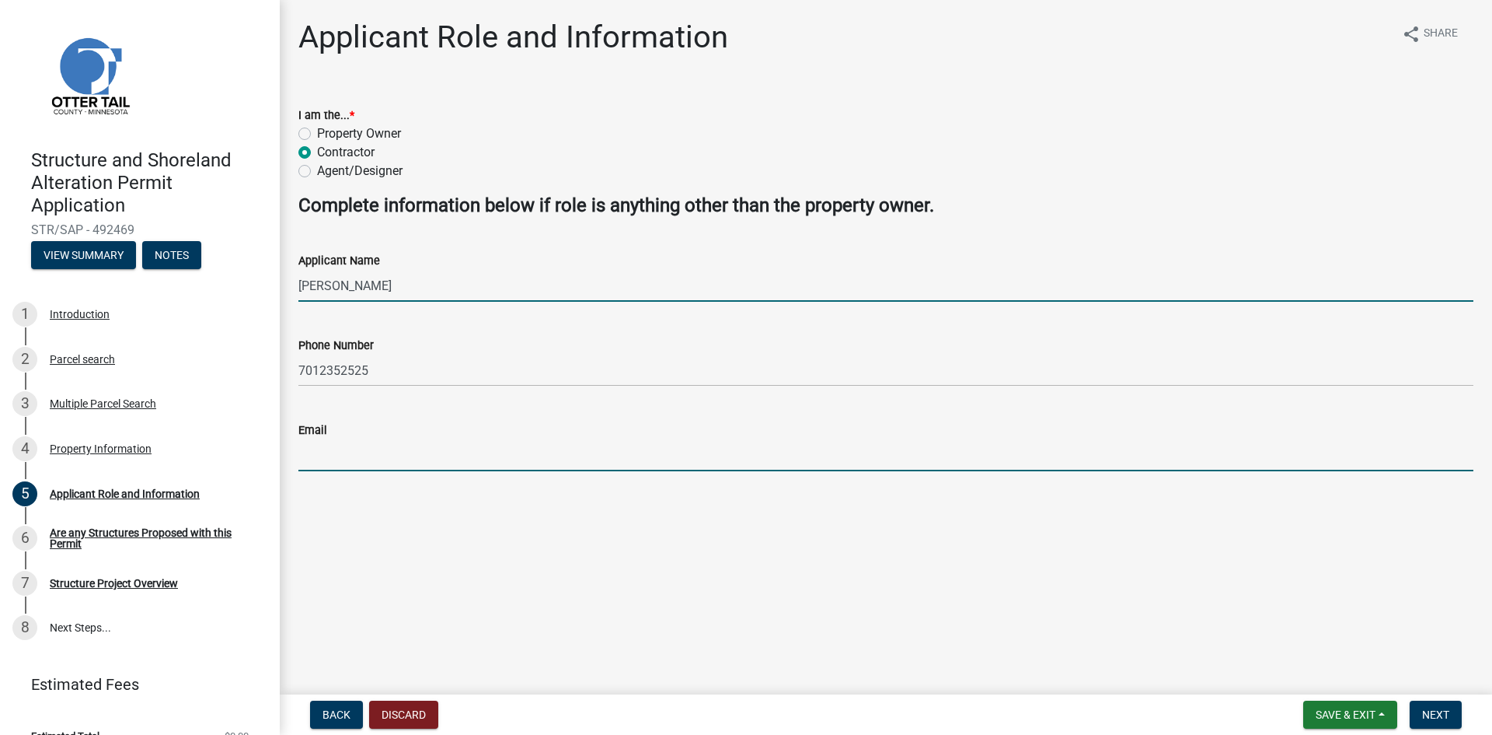
type input "[PERSON_NAME][EMAIL_ADDRESS][DOMAIN_NAME]"
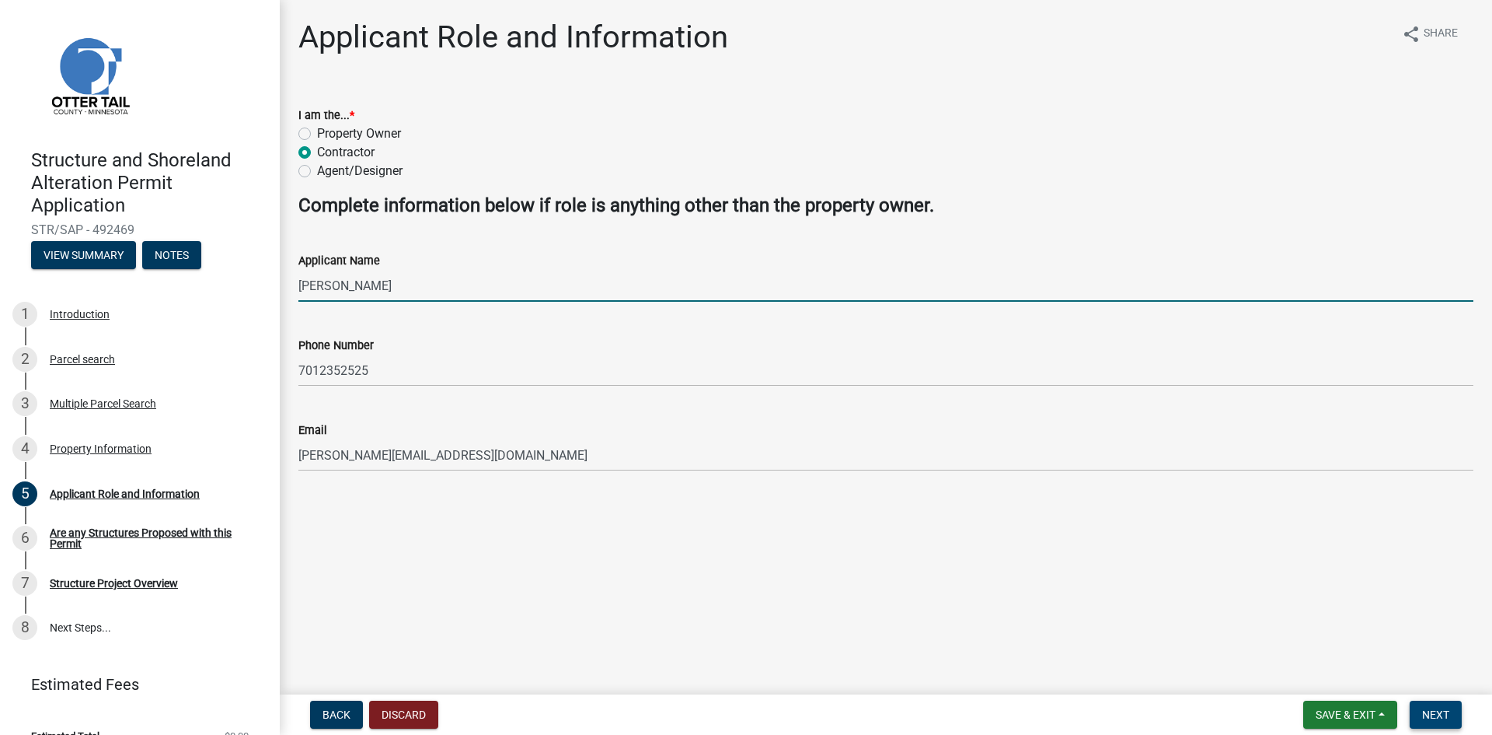
click at [1440, 710] on span "Next" at bounding box center [1435, 714] width 27 height 12
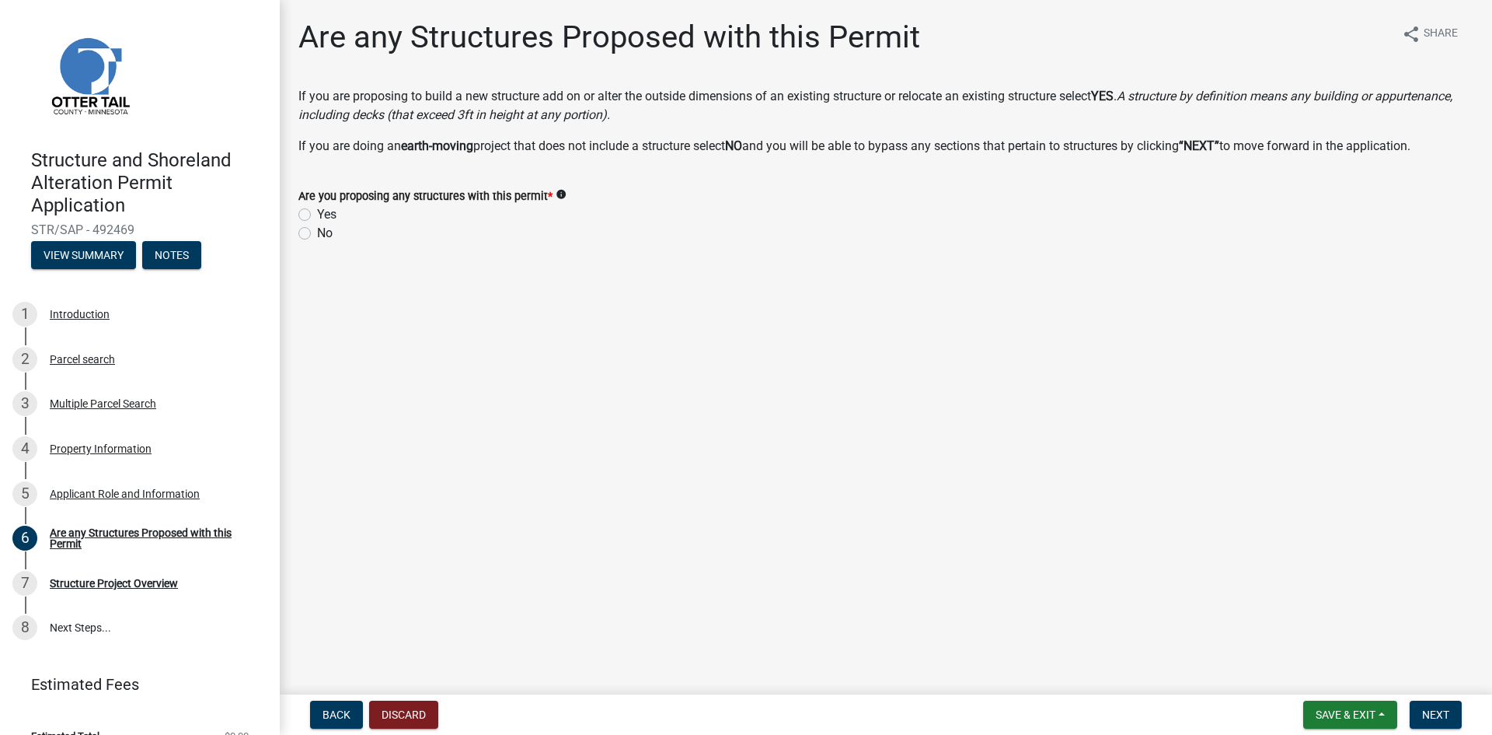
click at [317, 217] on label "Yes" at bounding box center [326, 214] width 19 height 19
click at [317, 215] on input "Yes" at bounding box center [322, 210] width 10 height 10
radio input "true"
click at [1437, 714] on span "Next" at bounding box center [1435, 714] width 27 height 12
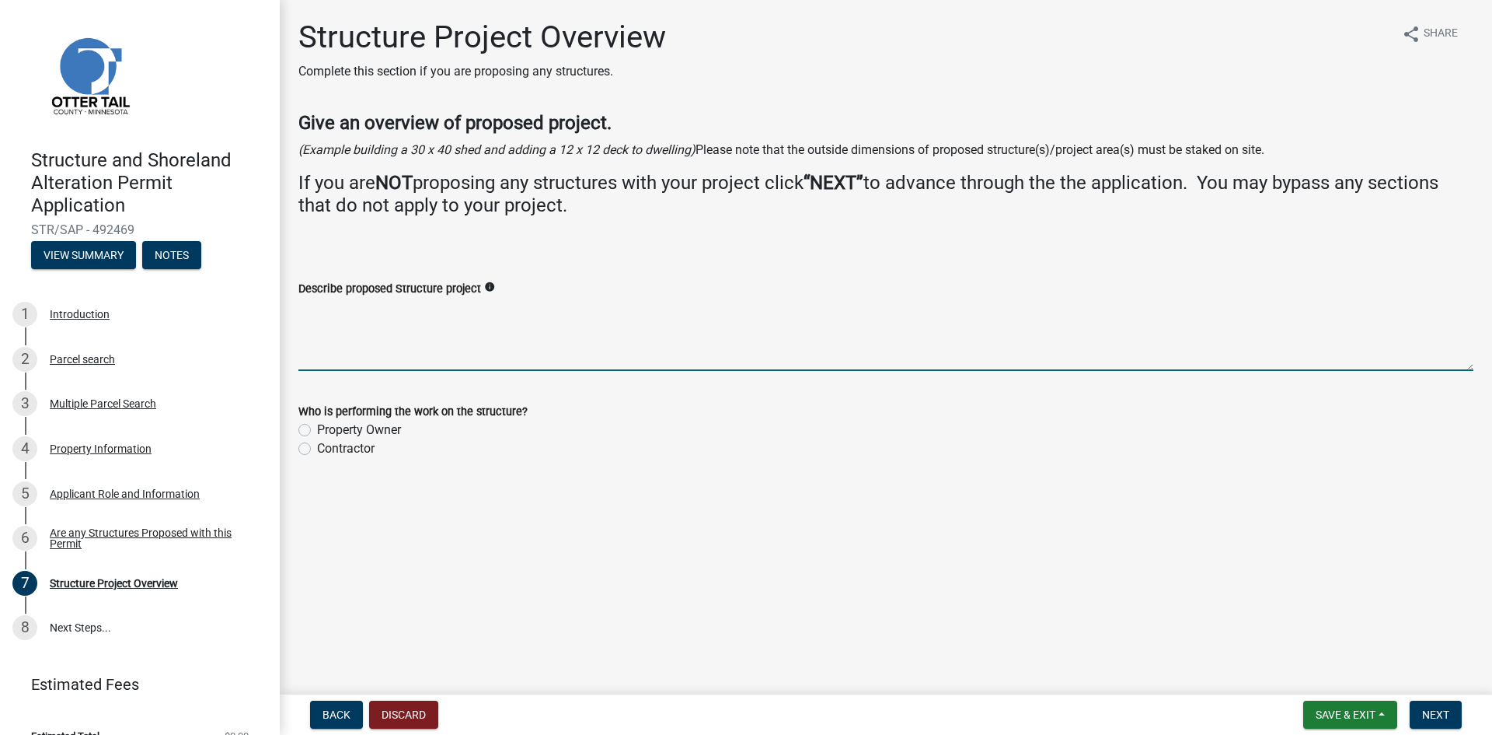
click at [376, 332] on textarea "Describe proposed Structure project" at bounding box center [885, 334] width 1175 height 73
type textarea "a"
type textarea "Add bunk house to existing"
click at [317, 451] on label "Contractor" at bounding box center [346, 448] width 58 height 19
click at [317, 449] on input "Contractor" at bounding box center [322, 444] width 10 height 10
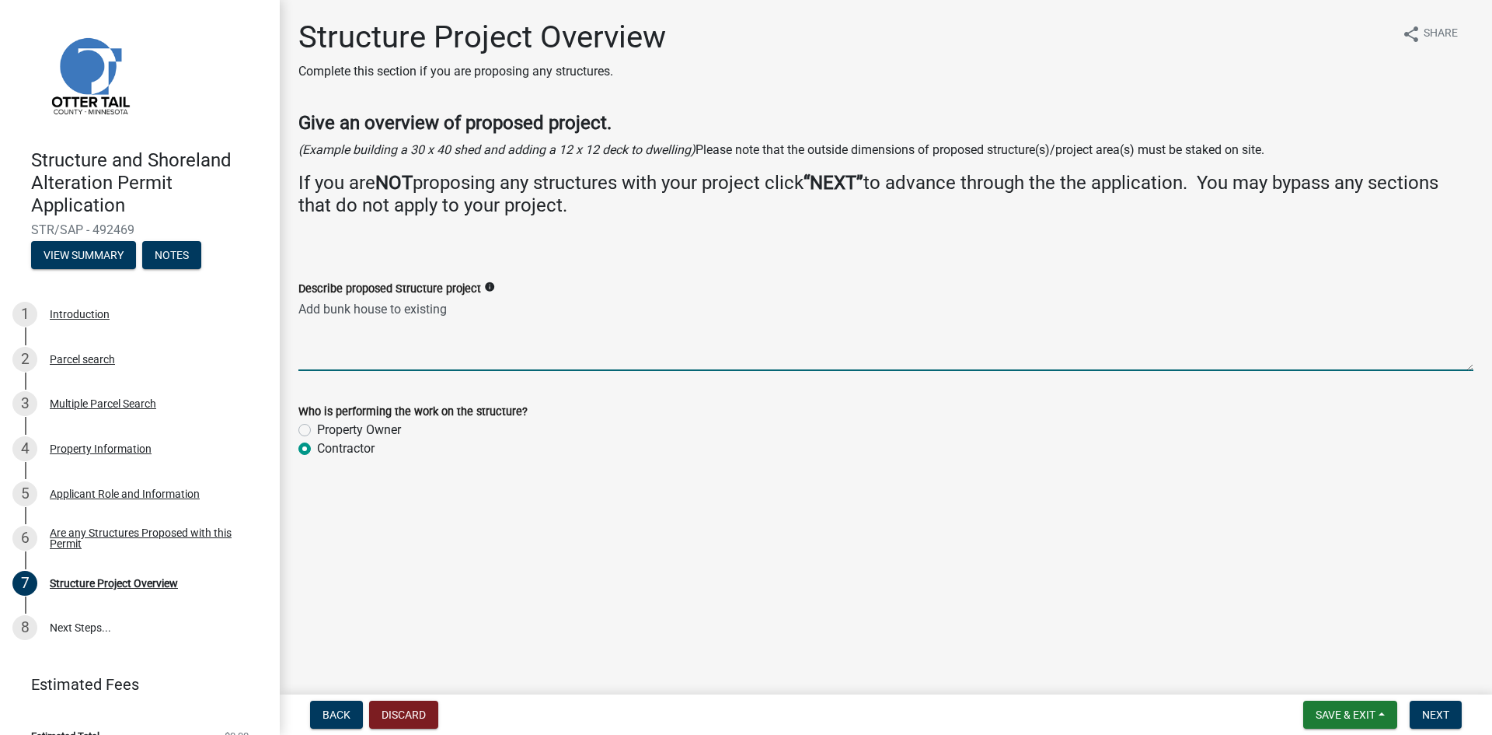
radio input "true"
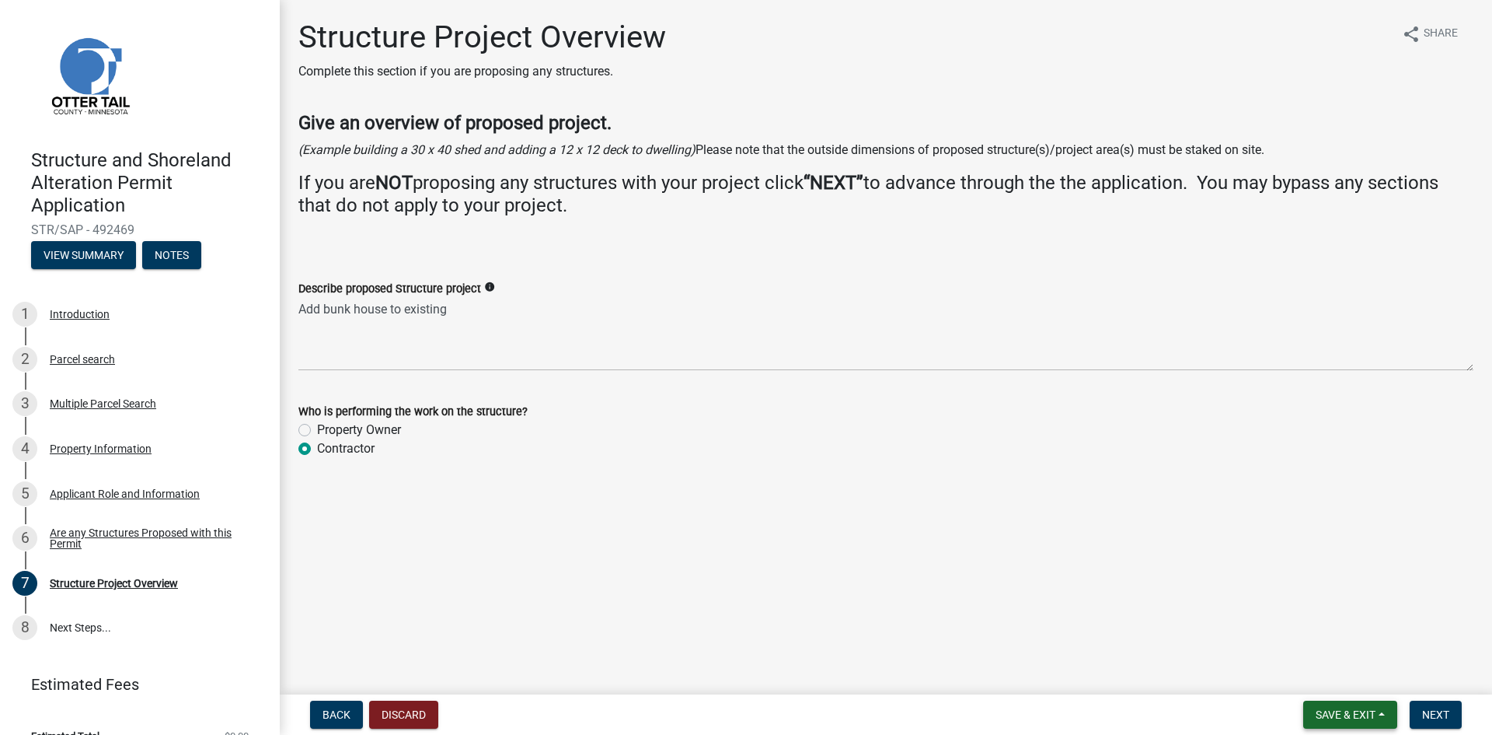
click at [1329, 709] on span "Save & Exit" at bounding box center [1346, 714] width 60 height 12
